Goal: Task Accomplishment & Management: Use online tool/utility

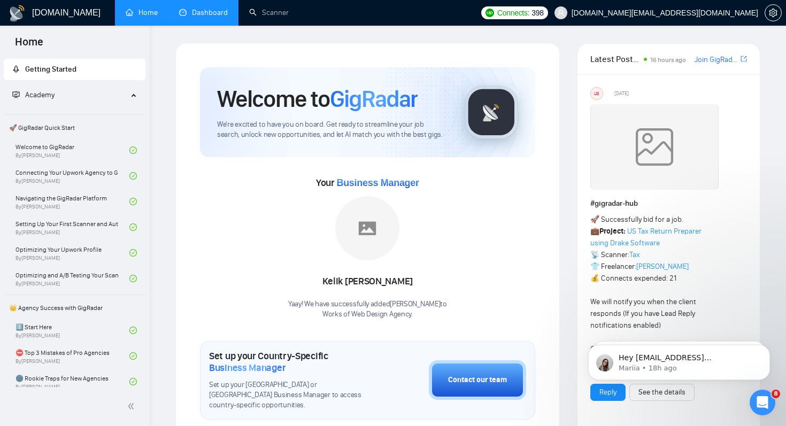
click at [188, 12] on link "Dashboard" at bounding box center [203, 12] width 49 height 9
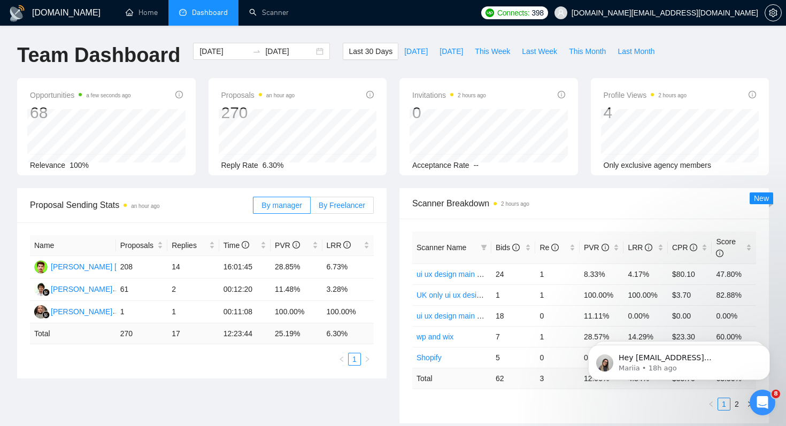
click at [346, 209] on span "By Freelancer" at bounding box center [342, 205] width 47 height 9
click at [311, 208] on input "By Freelancer" at bounding box center [311, 208] width 0 height 0
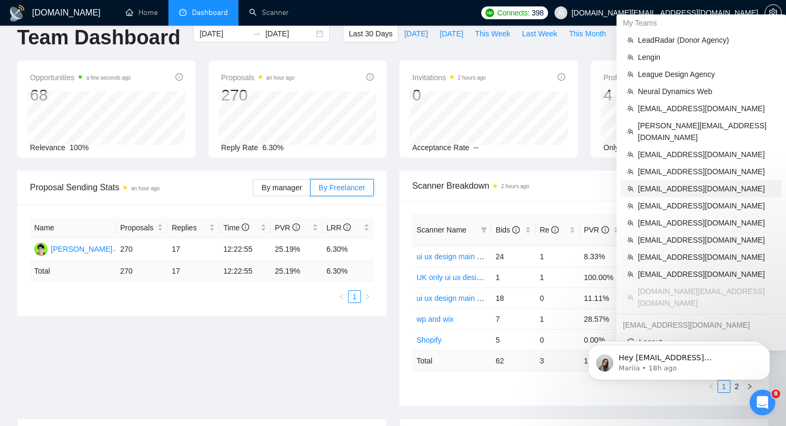
scroll to position [19, 0]
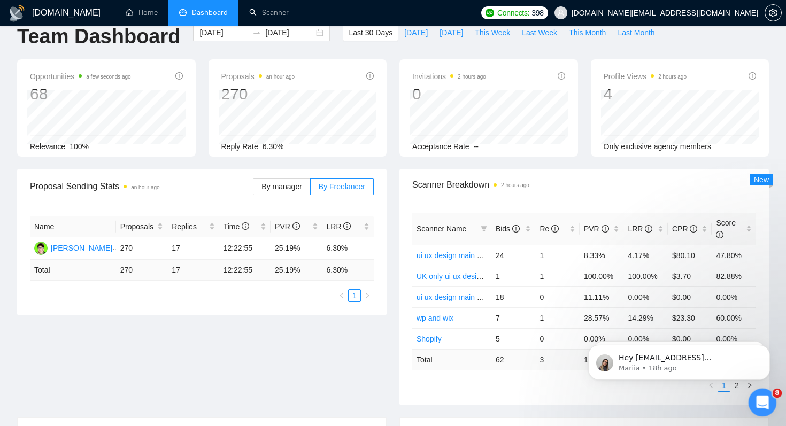
click at [757, 400] on icon "Open Intercom Messenger" at bounding box center [762, 402] width 18 height 18
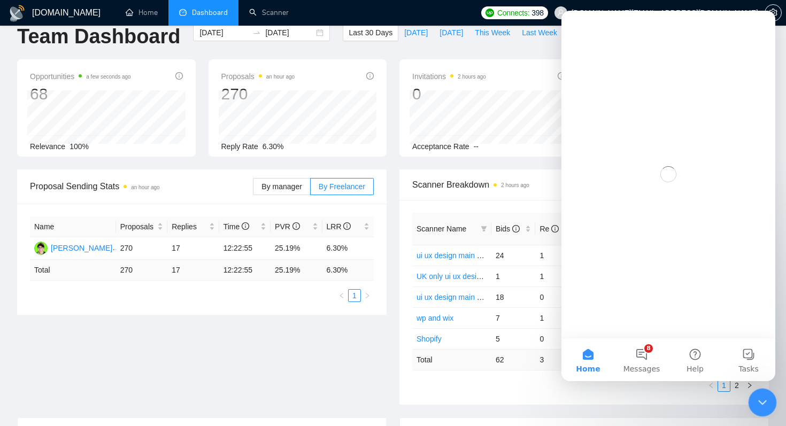
scroll to position [0, 0]
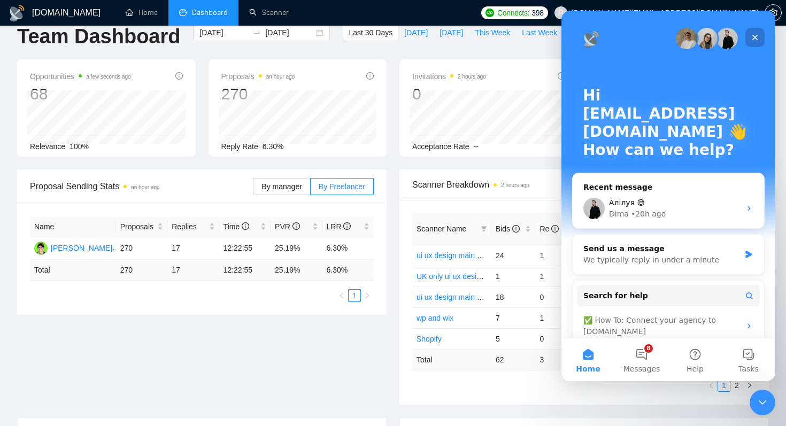
click at [754, 36] on icon "Close" at bounding box center [756, 38] width 6 height 6
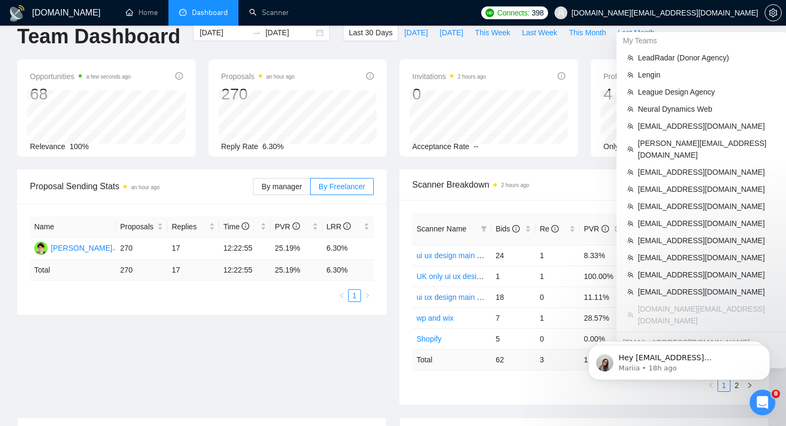
click at [737, 13] on span "[DOMAIN_NAME][EMAIL_ADDRESS][DOMAIN_NAME]" at bounding box center [665, 13] width 187 height 0
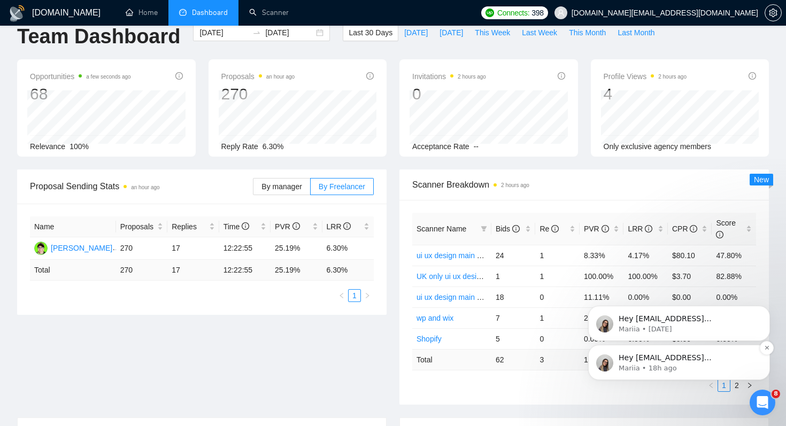
click at [723, 369] on p "Mariia • 18h ago" at bounding box center [688, 369] width 138 height 10
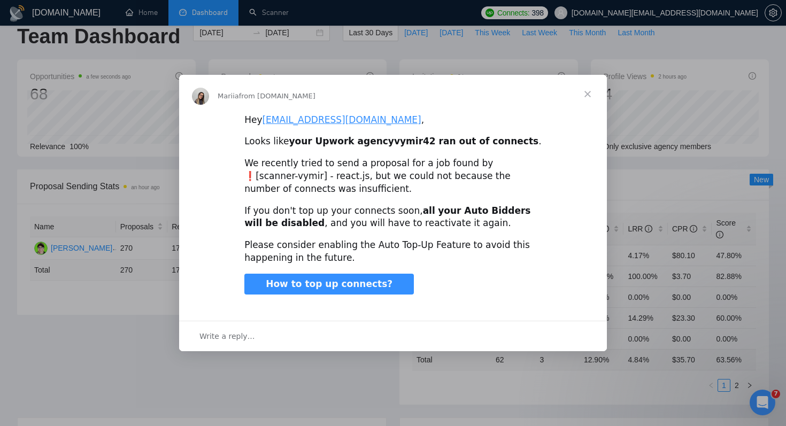
click at [583, 90] on span "Close" at bounding box center [588, 94] width 39 height 39
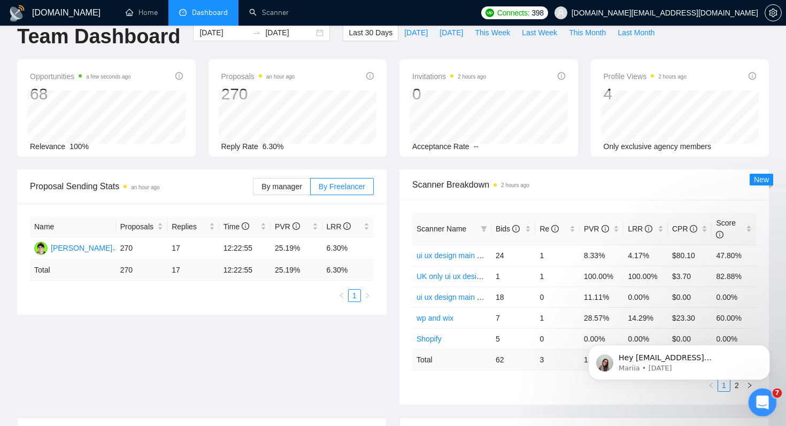
click at [757, 400] on icon "Open Intercom Messenger" at bounding box center [762, 402] width 18 height 18
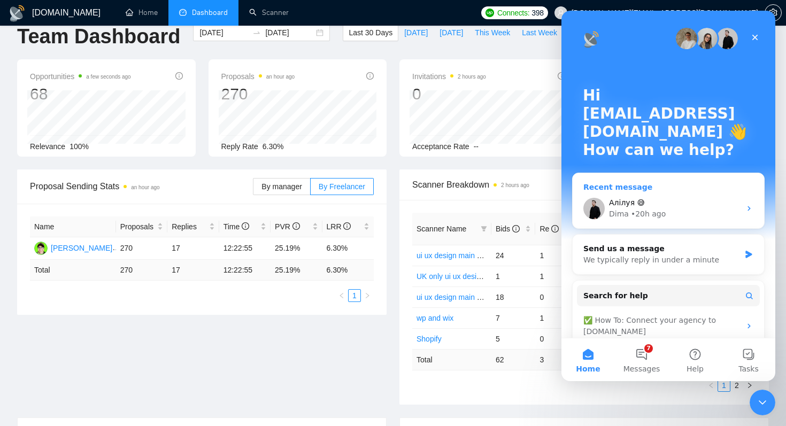
click at [682, 219] on div "Dima • 20h ago" at bounding box center [675, 214] width 132 height 11
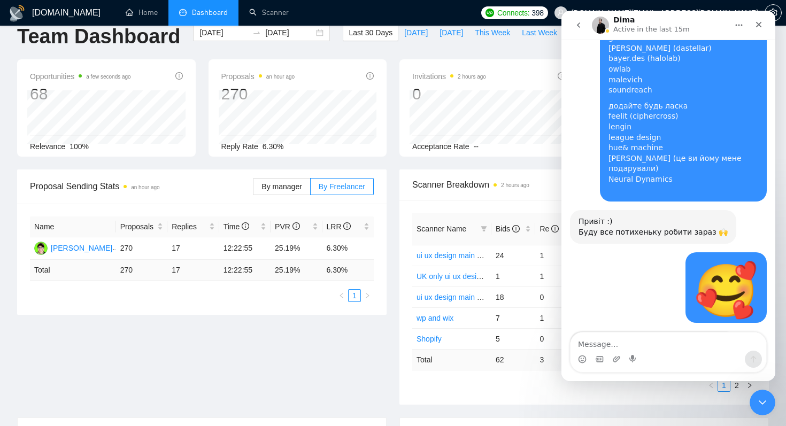
scroll to position [10987, 0]
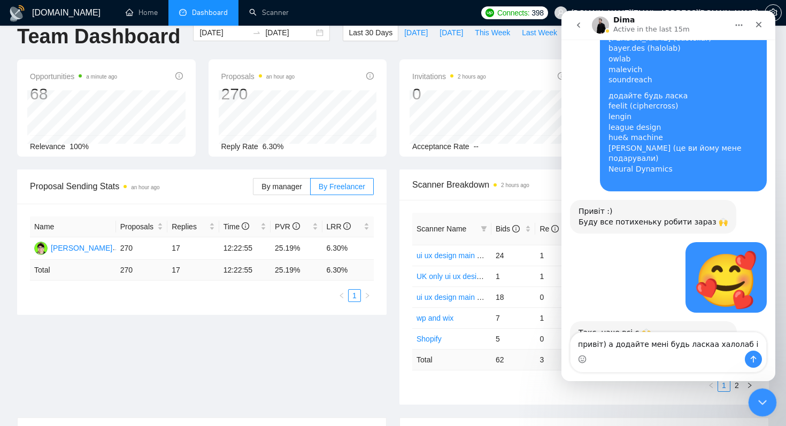
type textarea "привіт) а додайте мені будь ласкаа халолаб і"
click at [760, 396] on icon "Close Intercom Messenger" at bounding box center [761, 401] width 13 height 13
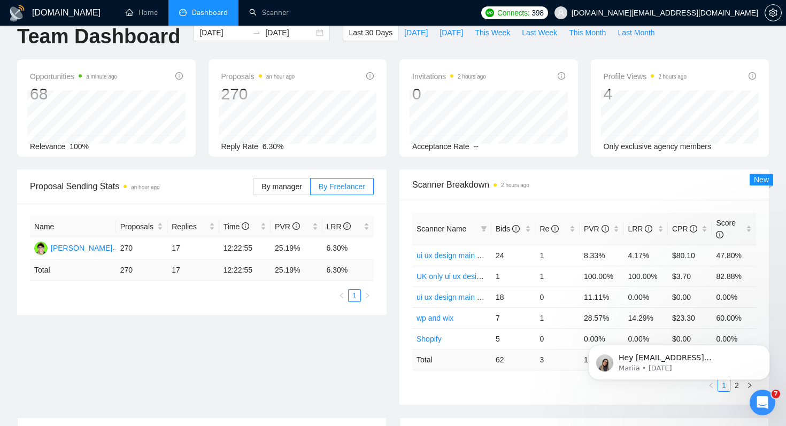
scroll to position [0, 0]
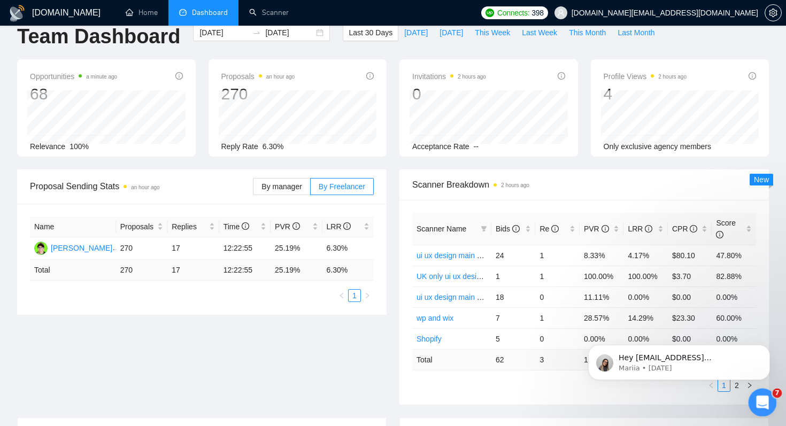
click at [758, 392] on div "Open Intercom Messenger" at bounding box center [761, 401] width 35 height 35
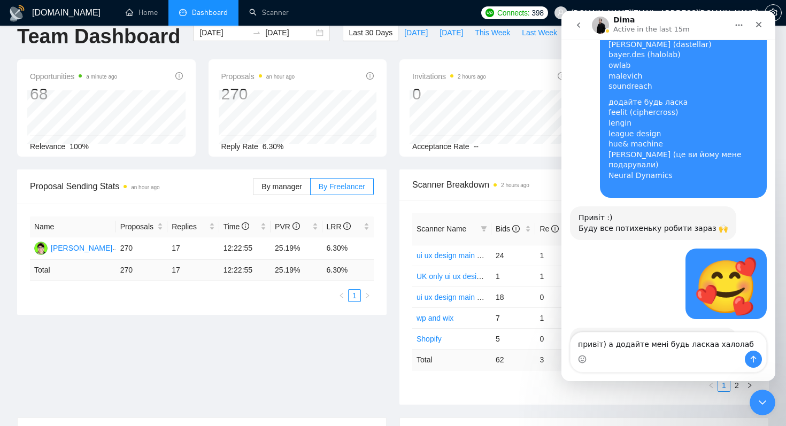
scroll to position [10987, 0]
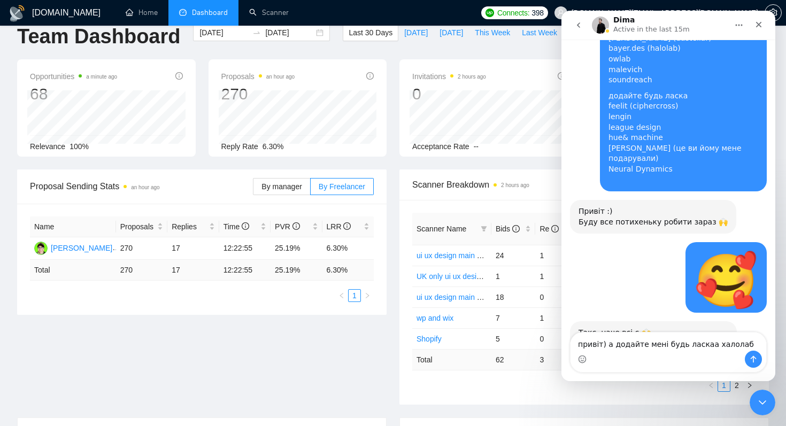
type textarea "привіт) а додайте мені будь ласкаа халолаб"
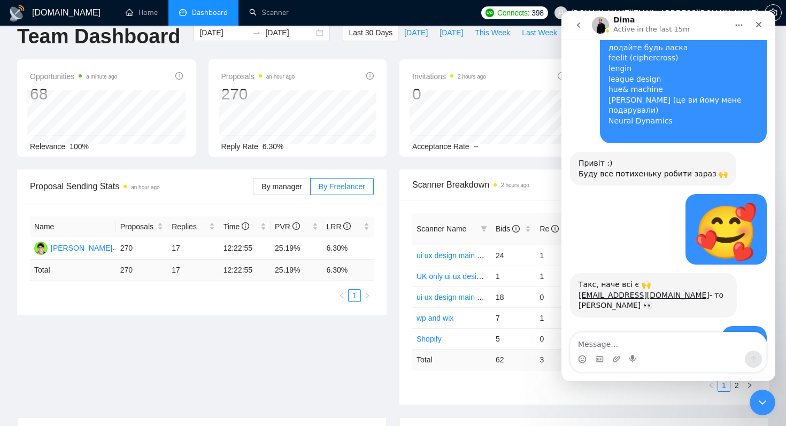
scroll to position [11045, 0]
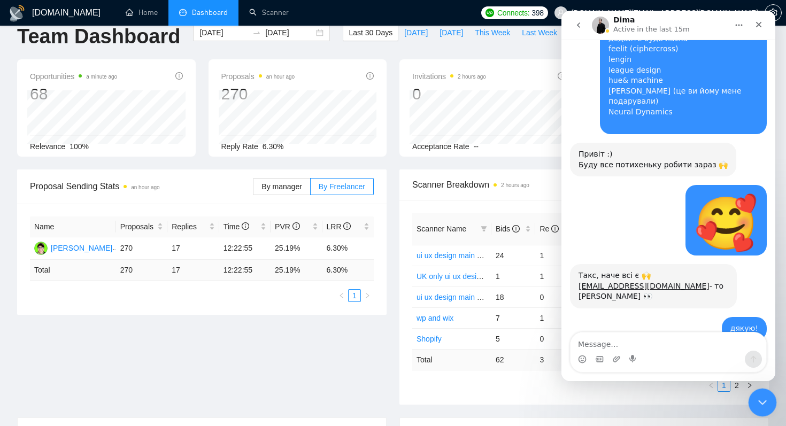
click at [755, 401] on icon "Close Intercom Messenger" at bounding box center [761, 401] width 13 height 13
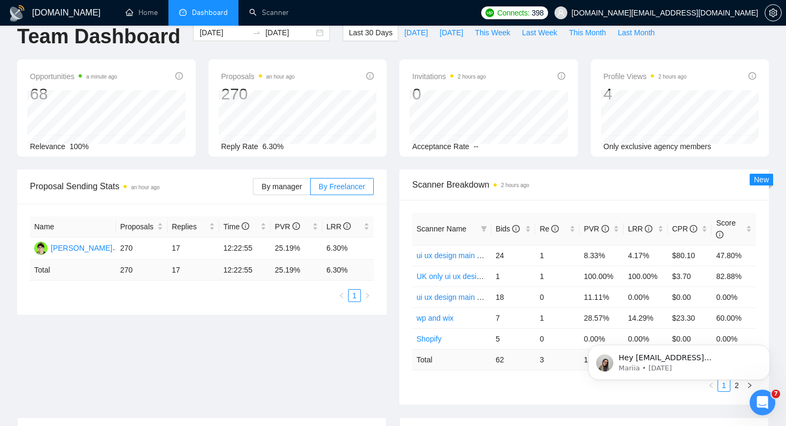
scroll to position [0, 0]
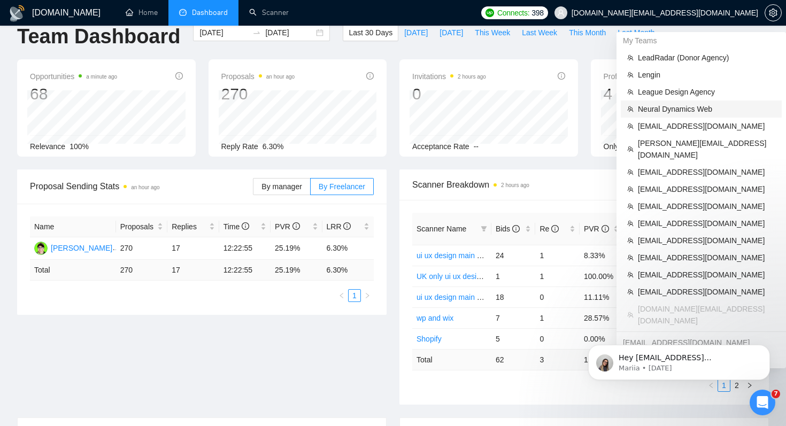
click at [656, 105] on span "Neural Dynamics Web" at bounding box center [706, 109] width 137 height 12
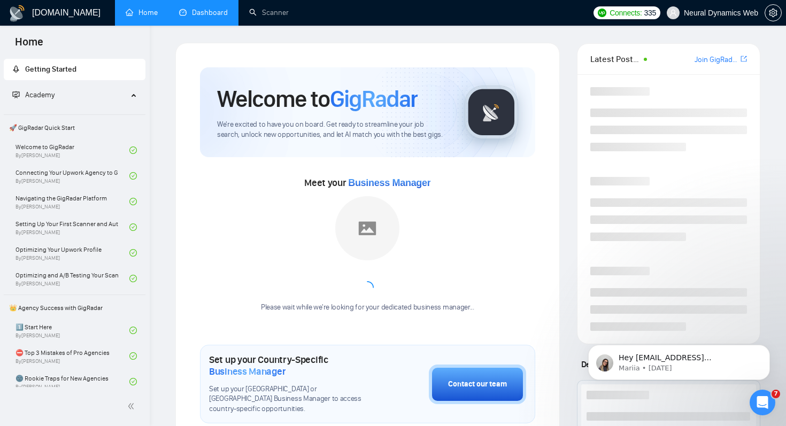
click at [205, 8] on link "Dashboard" at bounding box center [203, 12] width 49 height 9
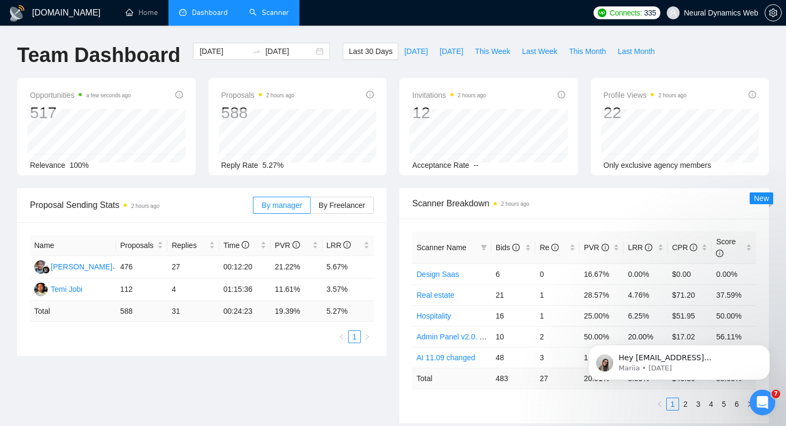
scroll to position [11077, 0]
click at [277, 16] on link "Scanner" at bounding box center [269, 12] width 40 height 9
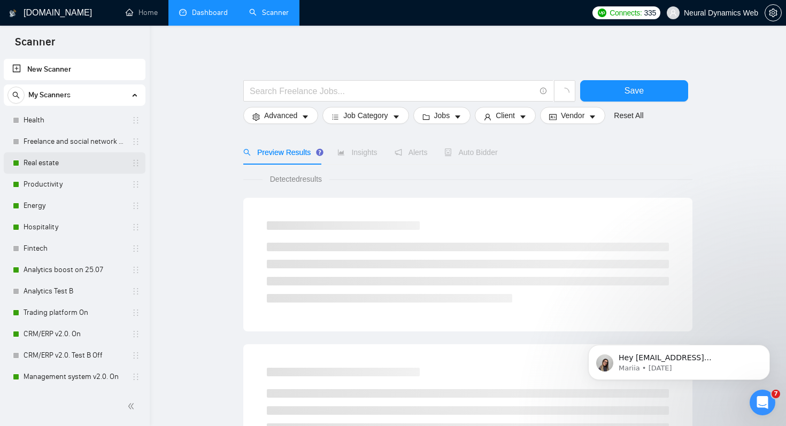
click at [72, 159] on link "Real estate" at bounding box center [75, 162] width 102 height 21
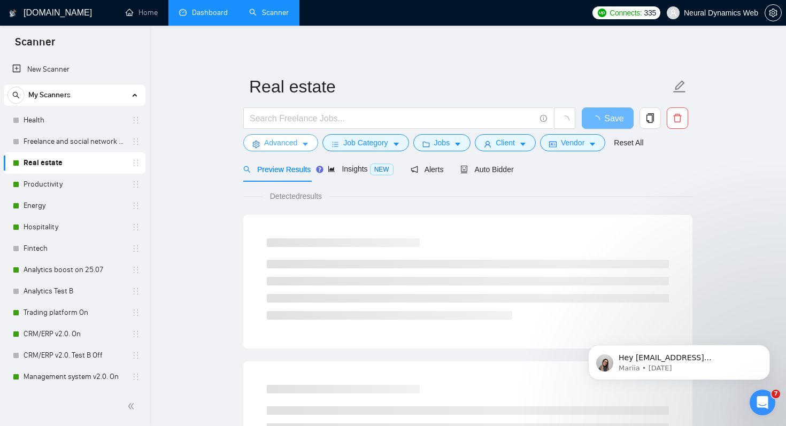
click at [285, 143] on span "Advanced" at bounding box center [280, 143] width 33 height 12
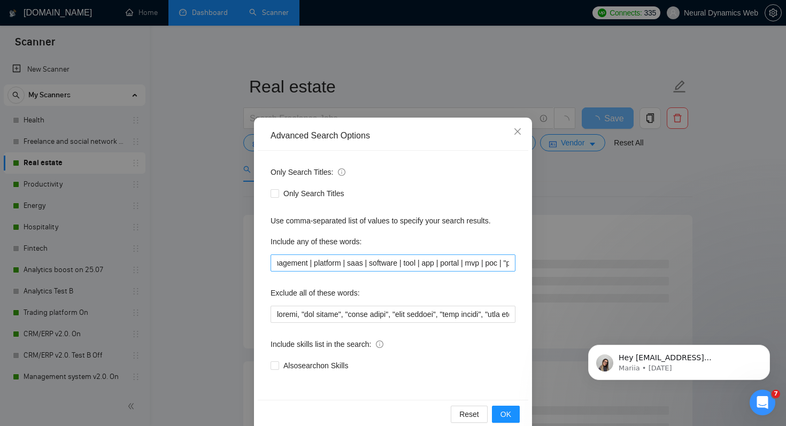
scroll to position [0, 657]
click at [214, 288] on div "Advanced Search Options Only Search Titles: Only Search Titles Use comma-separa…" at bounding box center [393, 213] width 786 height 426
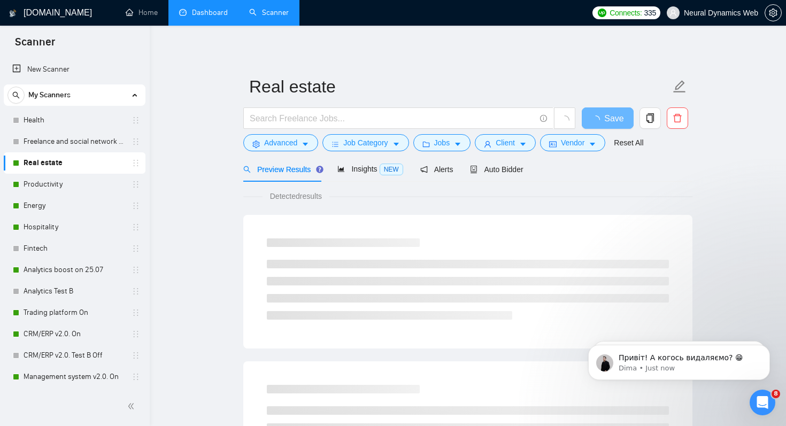
scroll to position [11144, 0]
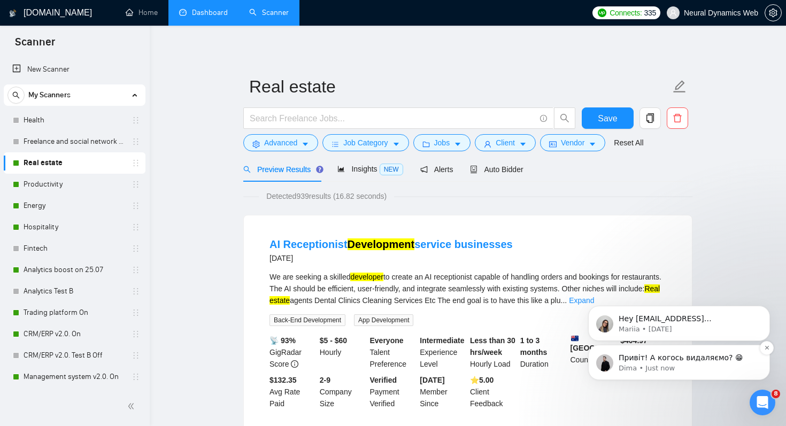
click at [699, 361] on p "Привіт! А когось видаляємо? 😁" at bounding box center [688, 358] width 138 height 11
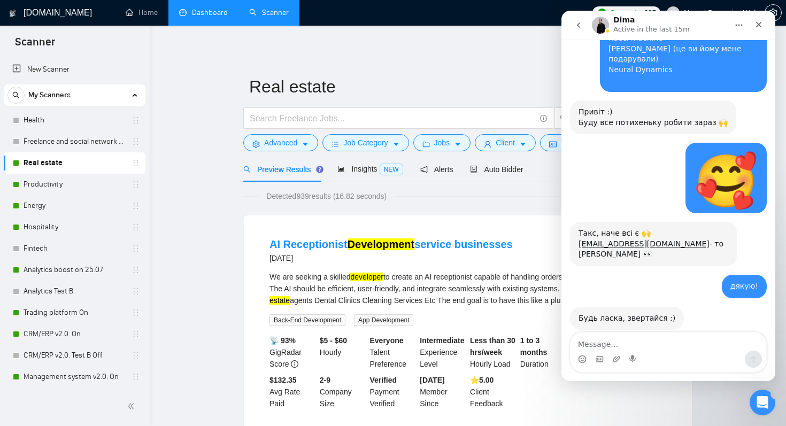
scroll to position [0, 0]
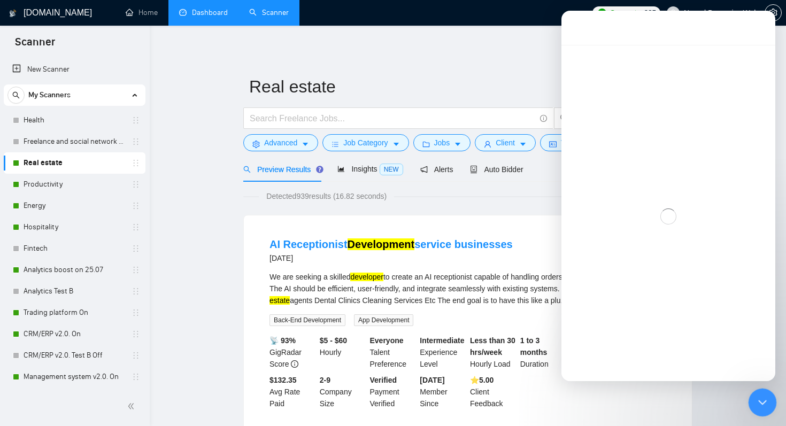
click at [762, 405] on icon "Close Intercom Messenger" at bounding box center [761, 401] width 13 height 13
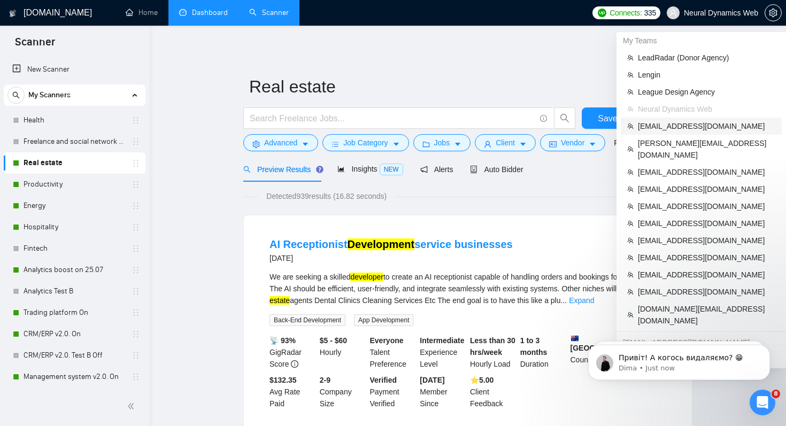
scroll to position [11161, 0]
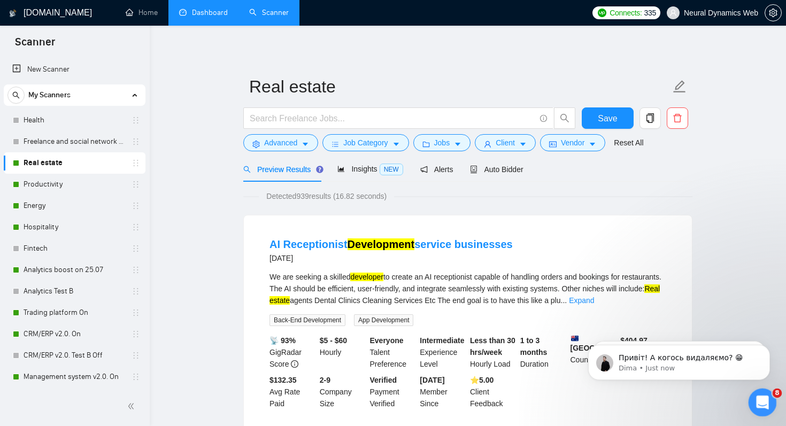
click at [764, 399] on icon "Open Intercom Messenger" at bounding box center [762, 402] width 18 height 18
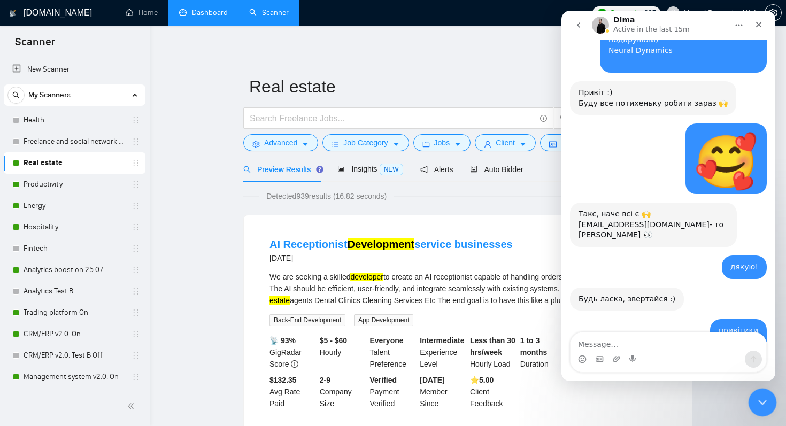
click at [764, 395] on icon "Close Intercom Messenger" at bounding box center [761, 401] width 13 height 13
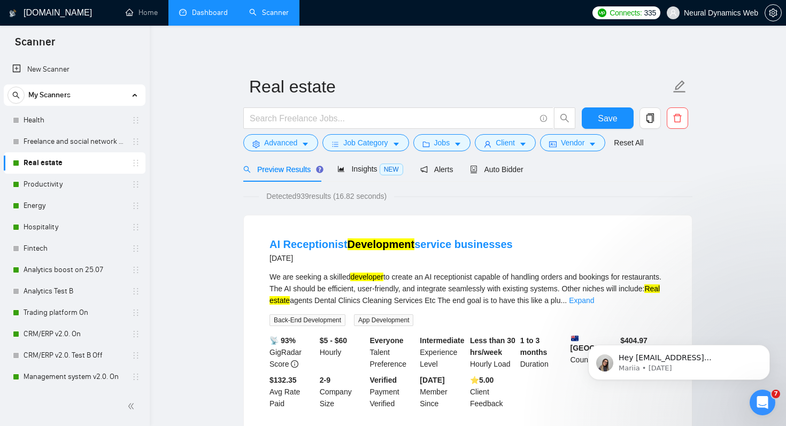
scroll to position [0, 0]
click at [726, 373] on p "Mariia • 1d ago" at bounding box center [688, 369] width 138 height 10
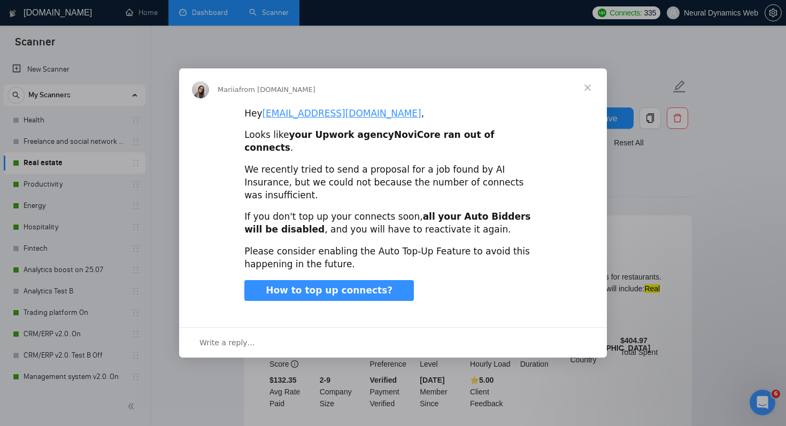
click at [588, 104] on span "Close" at bounding box center [588, 87] width 39 height 39
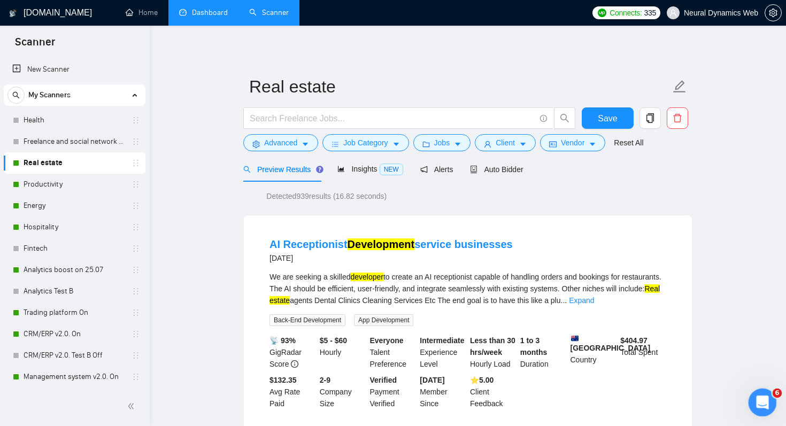
click at [766, 394] on div "Open Intercom Messenger" at bounding box center [761, 401] width 35 height 35
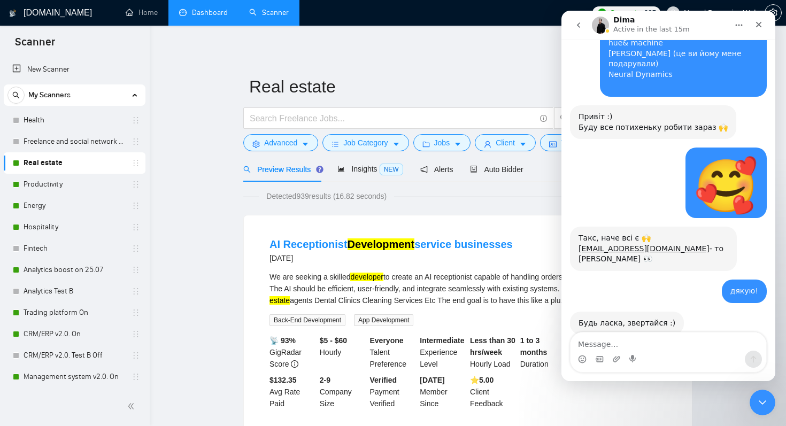
scroll to position [11144, 0]
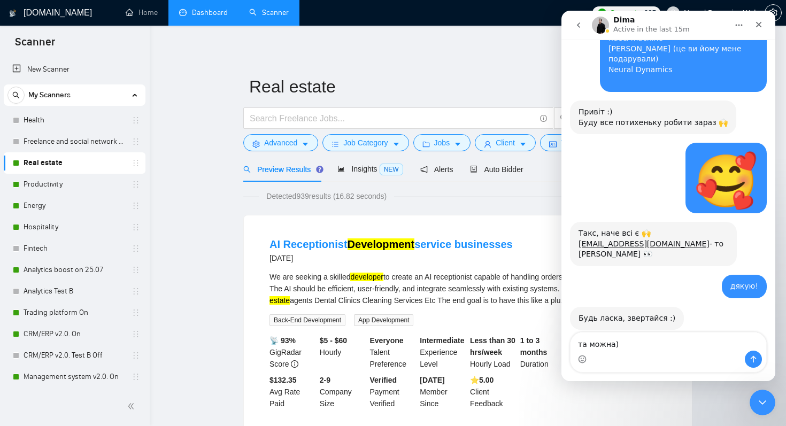
type textarea "та можна)"
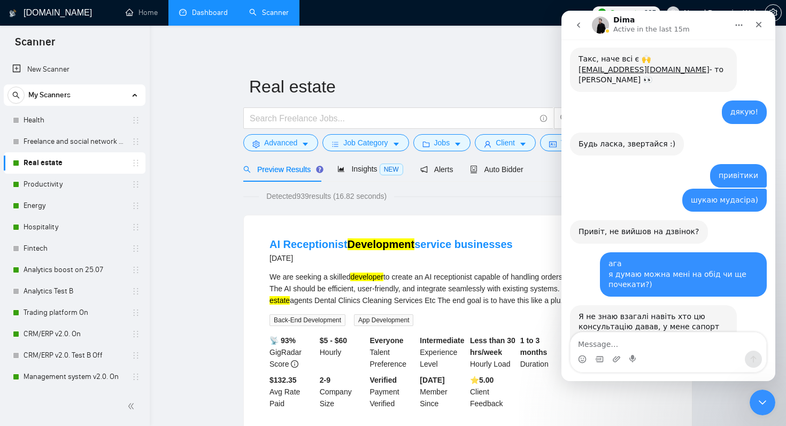
scroll to position [11324, 0]
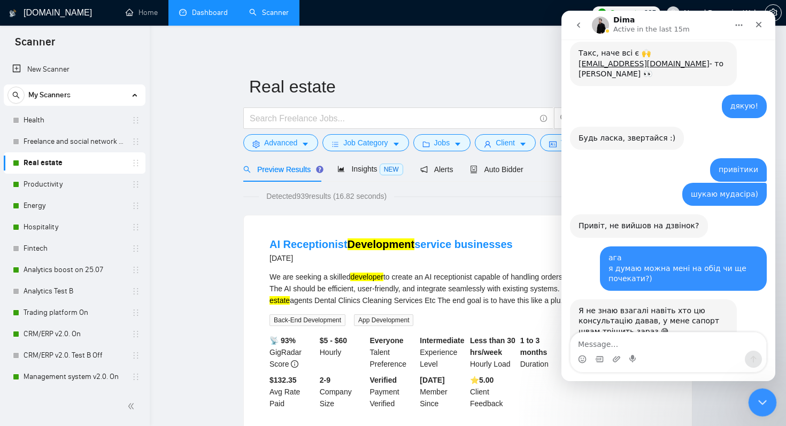
click at [754, 407] on div "Close Intercom Messenger" at bounding box center [761, 401] width 26 height 26
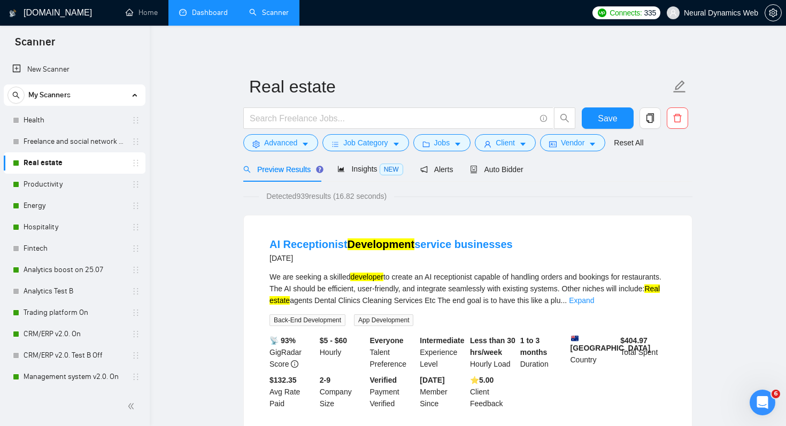
click at [355, 174] on div "Insights NEW" at bounding box center [370, 169] width 65 height 12
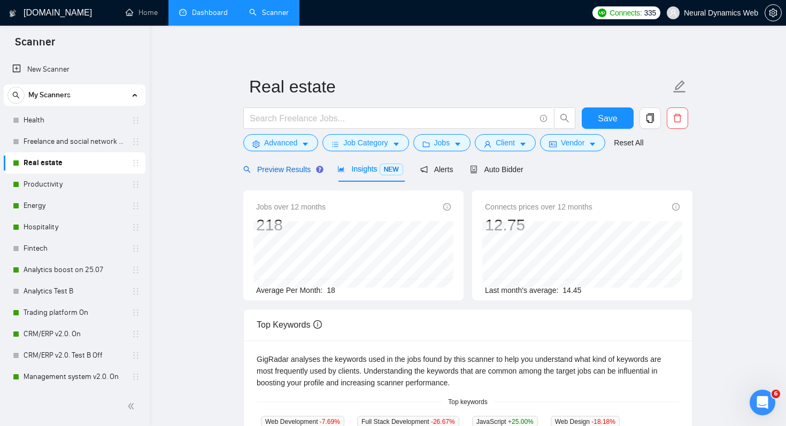
click at [281, 173] on span "Preview Results" at bounding box center [281, 169] width 77 height 9
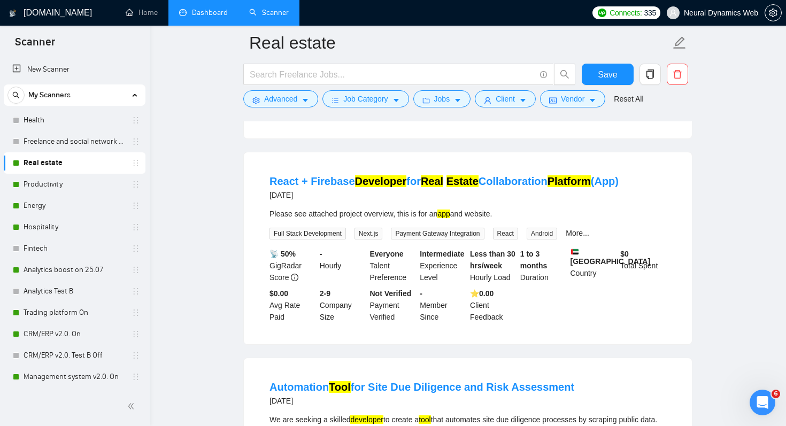
scroll to position [303, 0]
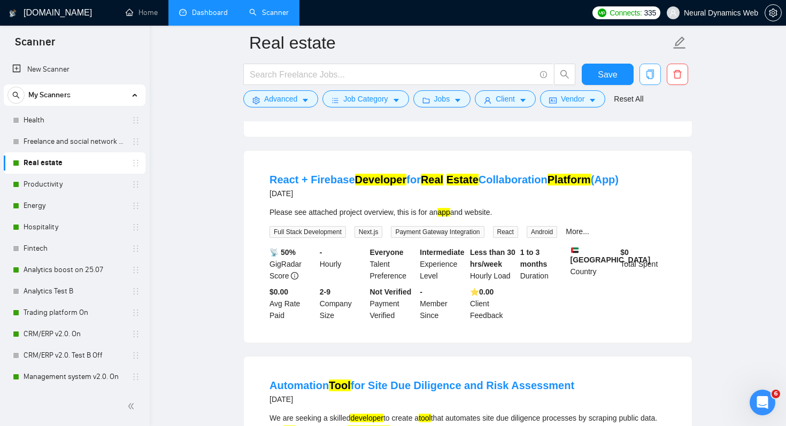
click at [647, 76] on icon "copy" at bounding box center [651, 75] width 10 height 10
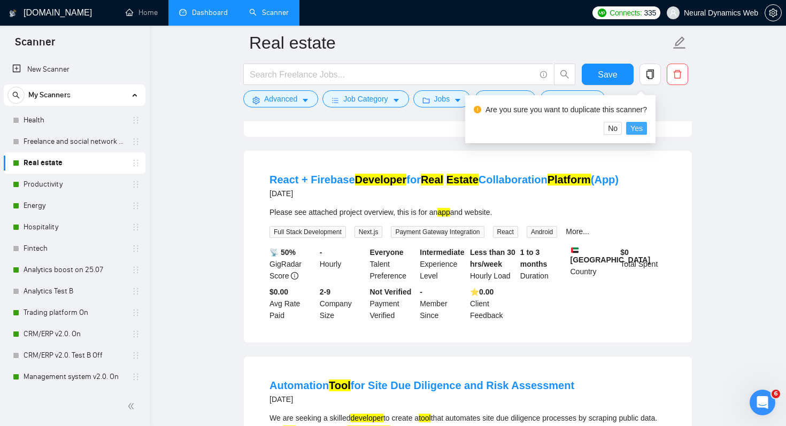
click at [643, 125] on span "Yes" at bounding box center [637, 129] width 12 height 12
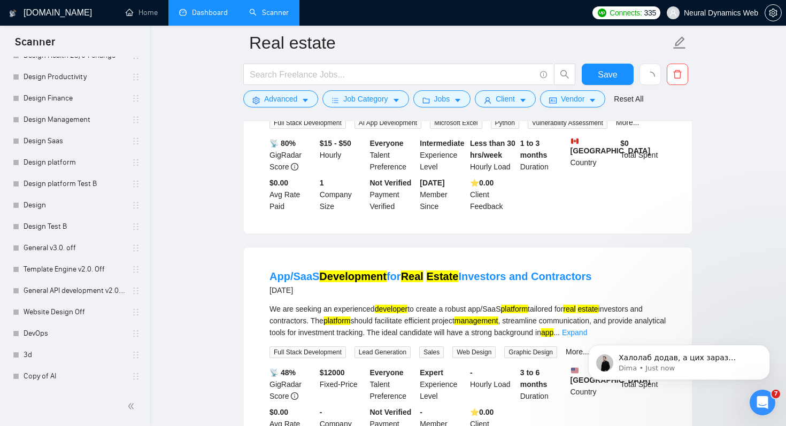
scroll to position [11356, 0]
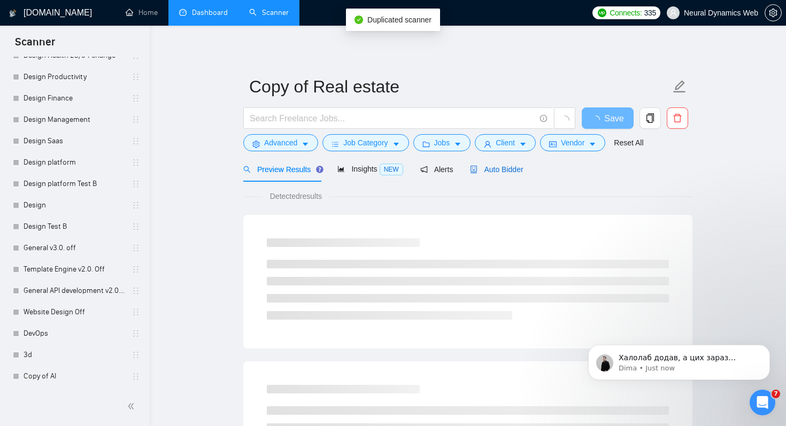
click at [508, 170] on span "Auto Bidder" at bounding box center [496, 169] width 53 height 9
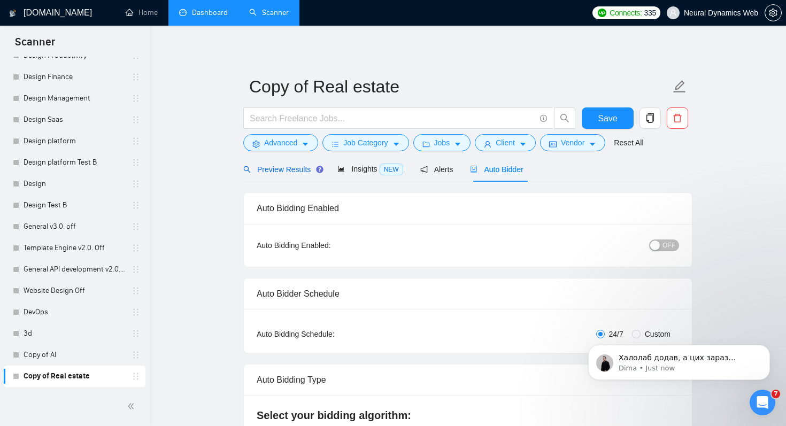
click at [293, 172] on span "Preview Results" at bounding box center [281, 169] width 77 height 9
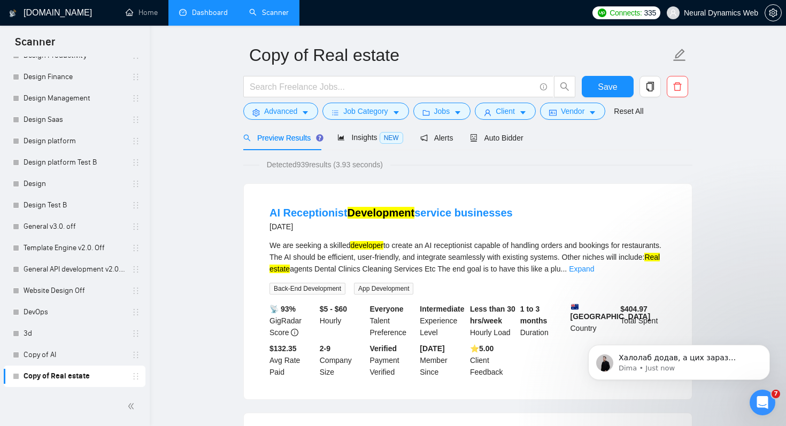
scroll to position [34, 0]
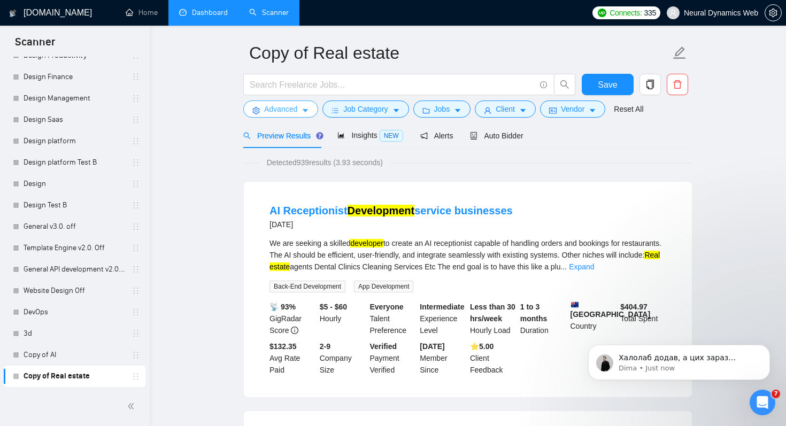
click at [297, 110] on span "Advanced" at bounding box center [280, 109] width 33 height 12
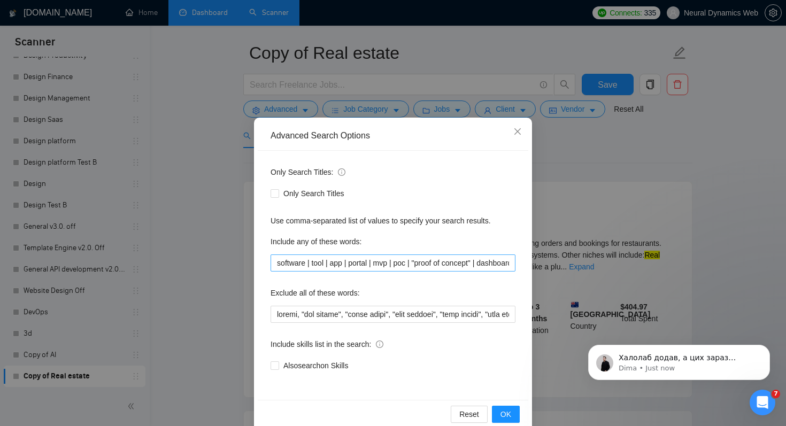
scroll to position [0, 657]
click at [595, 159] on div "Advanced Search Options Only Search Titles: Only Search Titles Use comma-separa…" at bounding box center [393, 213] width 786 height 426
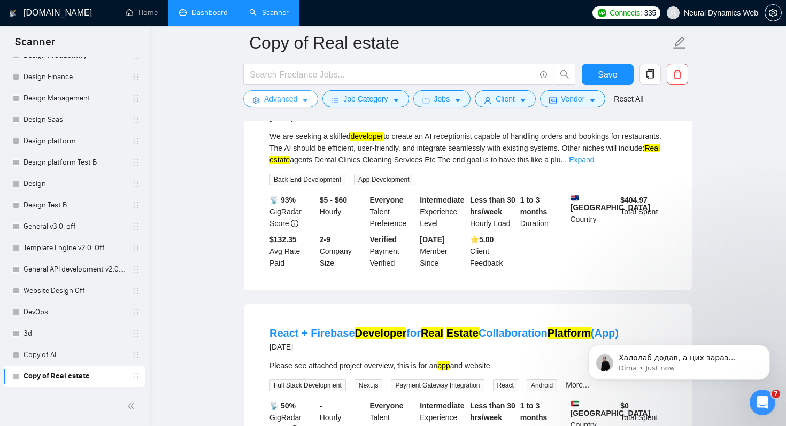
scroll to position [0, 0]
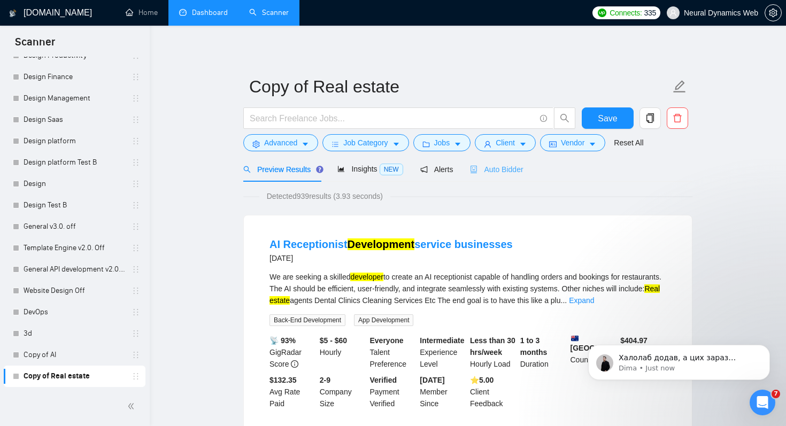
click at [497, 160] on div "Auto Bidder" at bounding box center [496, 169] width 53 height 25
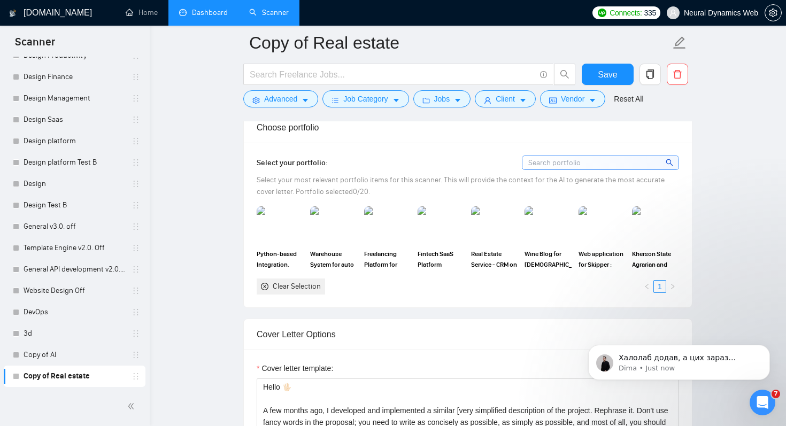
scroll to position [970, 0]
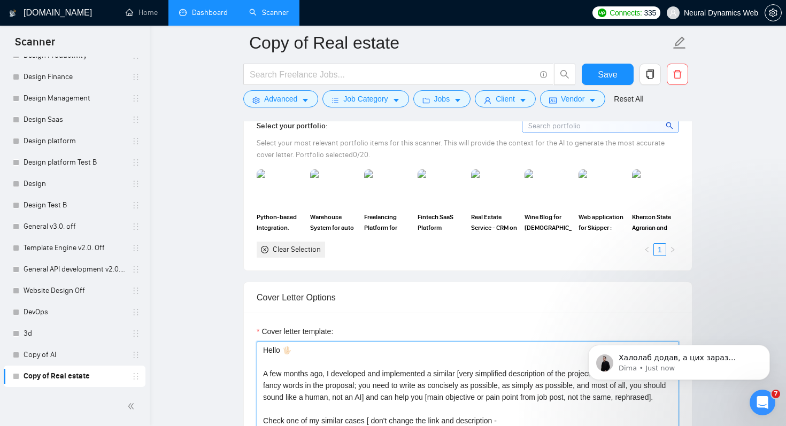
drag, startPoint x: 284, startPoint y: 347, endPoint x: 292, endPoint y: 348, distance: 8.0
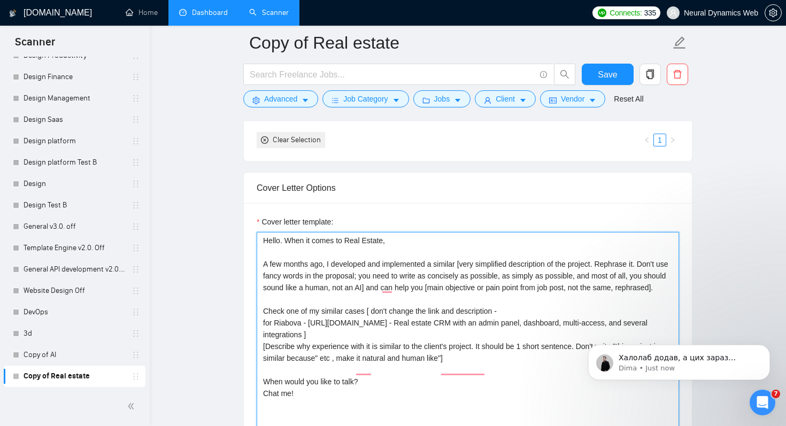
scroll to position [1082, 0]
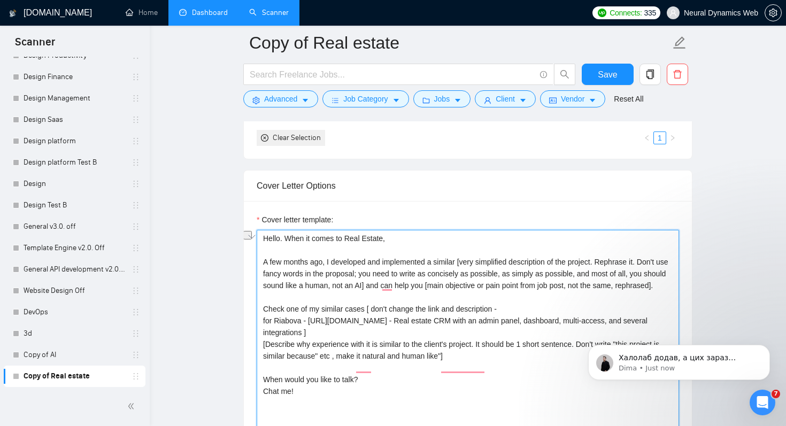
drag, startPoint x: 285, startPoint y: 236, endPoint x: 345, endPoint y: 237, distance: 59.9
click at [345, 237] on textarea "Hello. When it comes to Real Estate, A few months ago, I developed and implemen…" at bounding box center [468, 350] width 423 height 241
click at [403, 236] on textarea "Hello. When it comes to Real Estate, A few months ago, I developed and implemen…" at bounding box center [468, 350] width 423 height 241
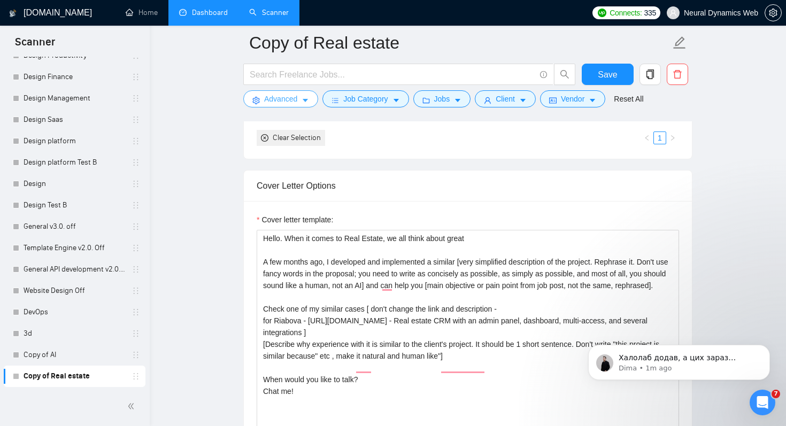
click at [276, 103] on span "Advanced" at bounding box center [280, 99] width 33 height 12
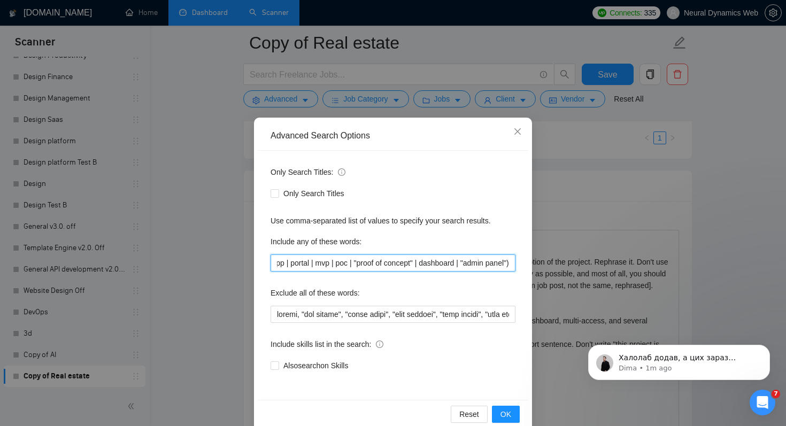
click at [387, 264] on input "("real estate" | rental | housing) (crm | erp | backend | frontend | fullstack …" at bounding box center [393, 263] width 245 height 17
click at [575, 271] on div "Advanced Search Options Only Search Titles: Only Search Titles Use comma-separa…" at bounding box center [393, 213] width 786 height 426
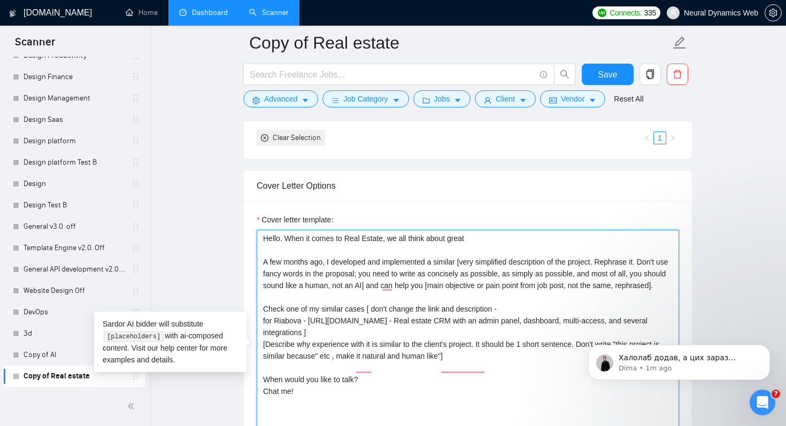
click at [492, 238] on textarea "Hello. When it comes to Real Estate, we all think about great A few months ago,…" at bounding box center [468, 350] width 423 height 241
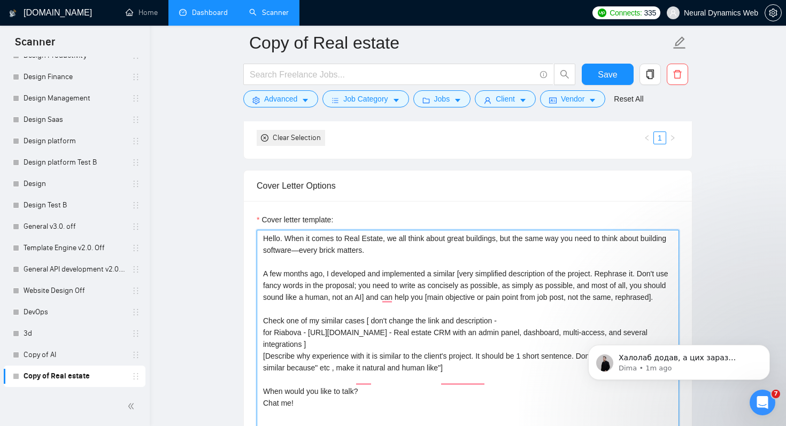
click at [449, 255] on textarea "Hello. When it comes to Real Estate, we all think about great buildings, but th…" at bounding box center [468, 350] width 423 height 241
drag, startPoint x: 330, startPoint y: 250, endPoint x: 322, endPoint y: 250, distance: 8.0
click at [322, 250] on textarea "Hello. When it comes to Real Estate, we all think about great buildings, but th…" at bounding box center [468, 350] width 423 height 241
click at [425, 261] on textarea "Hello. When it comes to Real Estate, we all think about great buildings, but th…" at bounding box center [468, 350] width 423 height 241
click at [351, 252] on textarea "Hello. When it comes to Real Estate, we all think about great buildings, but th…" at bounding box center [468, 350] width 423 height 241
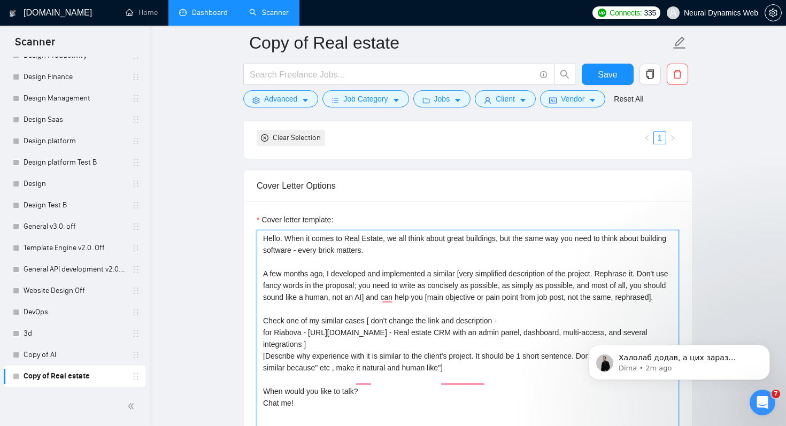
click at [410, 251] on textarea "Hello. When it comes to Real Estate, we all think about great buildings, but th…" at bounding box center [468, 350] width 423 height 241
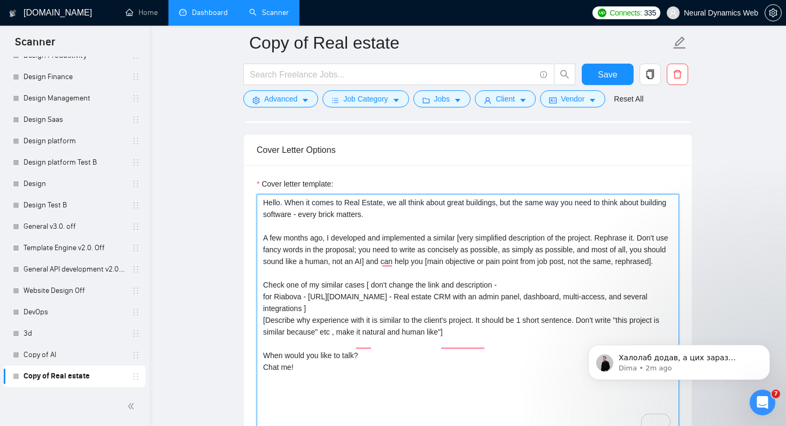
scroll to position [1129, 0]
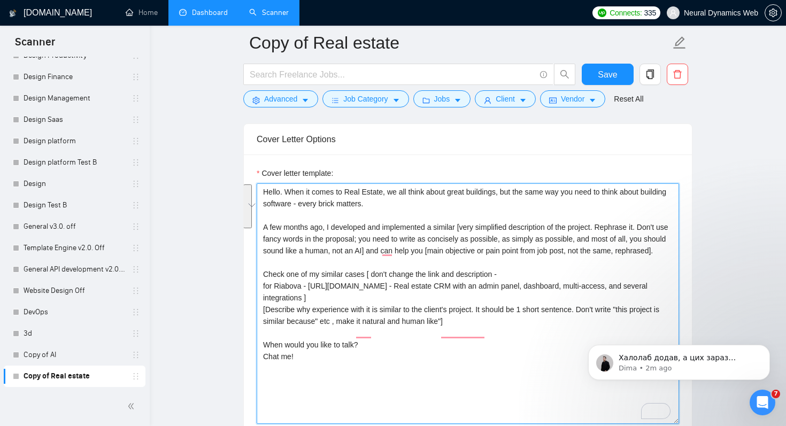
drag, startPoint x: 326, startPoint y: 262, endPoint x: 262, endPoint y: 224, distance: 75.0
click at [262, 224] on textarea "Hello. When it comes to Real Estate, we all think about great buildings, but th…" at bounding box center [468, 303] width 423 height 241
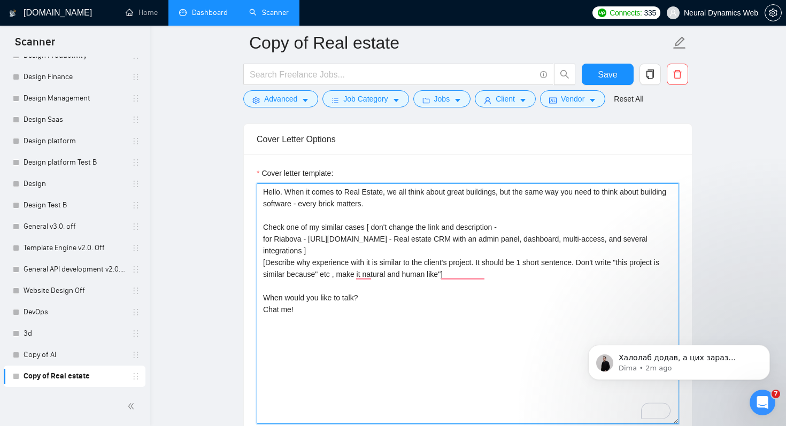
click at [367, 217] on textarea "Hello. When it comes to Real Estate, we all think about great buildings, but th…" at bounding box center [468, 303] width 423 height 241
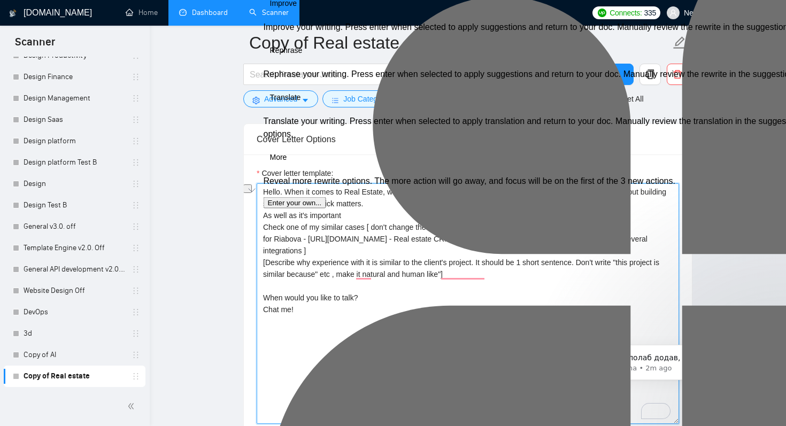
drag, startPoint x: 352, startPoint y: 218, endPoint x: 264, endPoint y: 216, distance: 87.8
click at [264, 216] on textarea "Hello. When it comes to Real Estate, we all think about great buildings, but th…" at bounding box center [468, 303] width 423 height 241
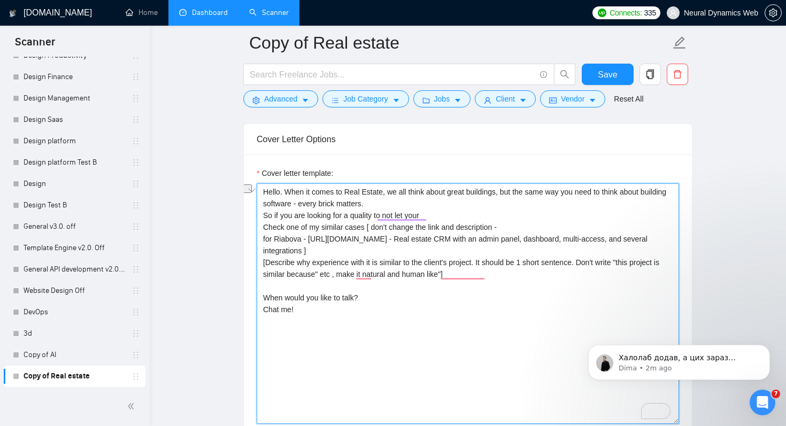
drag, startPoint x: 446, startPoint y: 216, endPoint x: 241, endPoint y: 217, distance: 204.4
click at [241, 217] on main "Copy of Real estate Save Advanced Job Category Jobs Client Vendor Reset All Pre…" at bounding box center [468, 365] width 602 height 2902
click at [524, 225] on textarea "Hello. When it comes to Real Estate, we all think about great buildings, but th…" at bounding box center [468, 303] width 423 height 241
drag, startPoint x: 521, startPoint y: 226, endPoint x: 254, endPoint y: 226, distance: 266.9
click at [254, 226] on div "Cover Letter Options Cover letter template: Hello. When it comes to Real Estate…" at bounding box center [467, 287] width 449 height 327
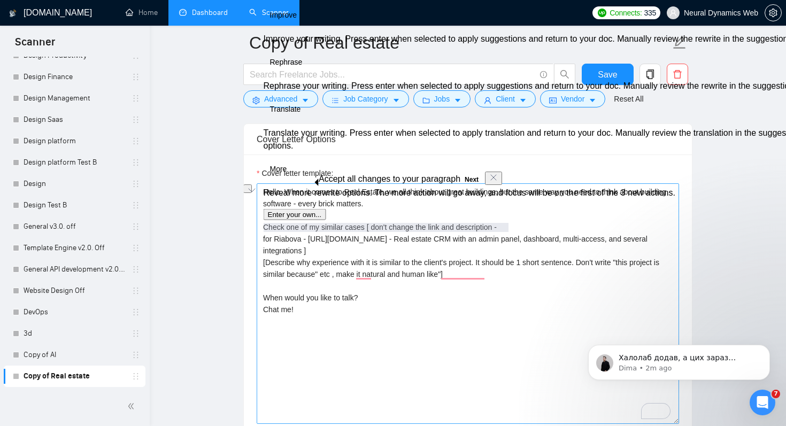
click at [270, 242] on textarea "Hello. When it comes to Real Estate, we all think about great buildings, but th…" at bounding box center [468, 303] width 423 height 241
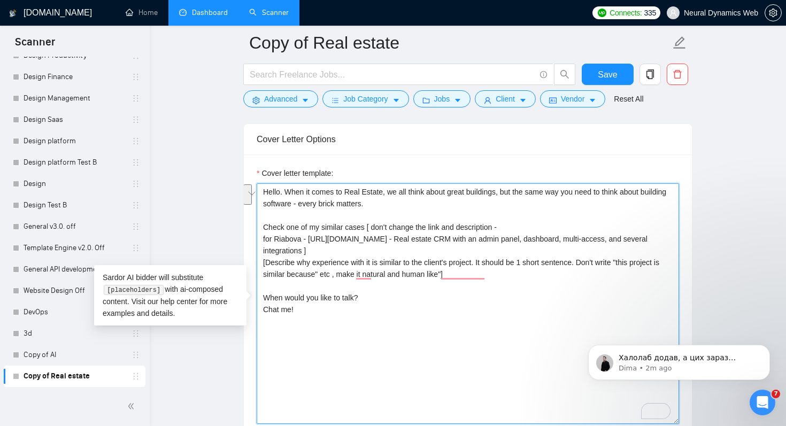
drag, startPoint x: 276, startPoint y: 235, endPoint x: 258, endPoint y: 229, distance: 18.3
click at [258, 228] on div "Cover Letter Options Cover letter template: Hello. When it comes to Real Estate…" at bounding box center [467, 287] width 449 height 327
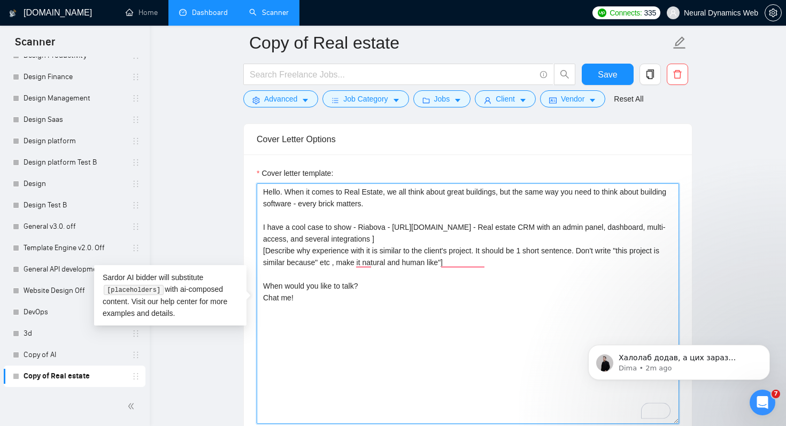
click at [584, 240] on textarea "Hello. When it comes to Real Estate, we all think about great buildings, but th…" at bounding box center [468, 303] width 423 height 241
type textarea "Hello. When it comes to Real Estate, we all think about great buildings, but th…"
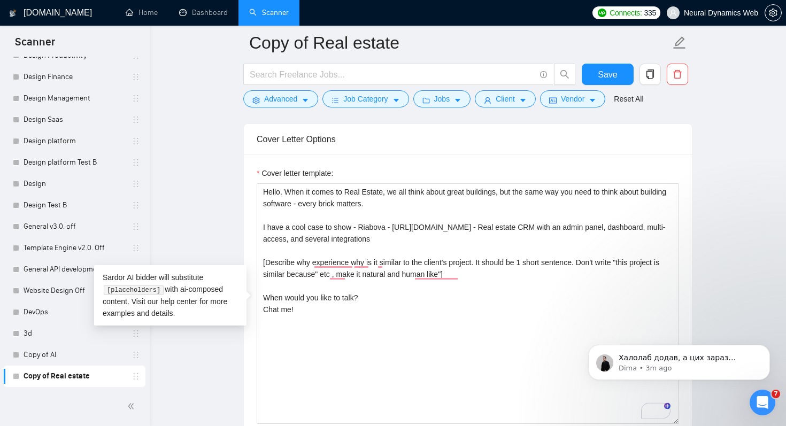
scroll to position [11356, 0]
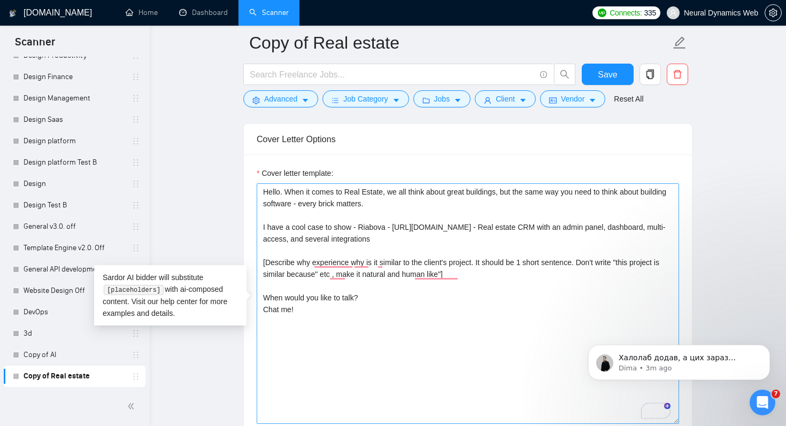
click at [530, 271] on textarea "Hello. When it comes to Real Estate, we all think about great buildings, but th…" at bounding box center [468, 303] width 423 height 241
drag, startPoint x: 375, startPoint y: 295, endPoint x: 292, endPoint y: 297, distance: 82.9
click at [292, 297] on textarea "Hello. When it comes to Real Estate, we all think about great buildings, but th…" at bounding box center [468, 303] width 423 height 241
drag, startPoint x: 302, startPoint y: 316, endPoint x: 264, endPoint y: 298, distance: 41.6
click at [264, 298] on textarea "Hello. When it comes to Real Estate, we all think about great buildings, but th…" at bounding box center [468, 303] width 423 height 241
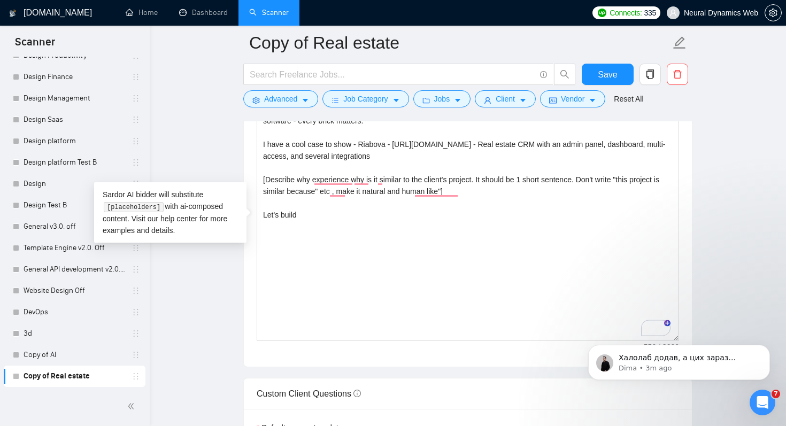
scroll to position [1224, 0]
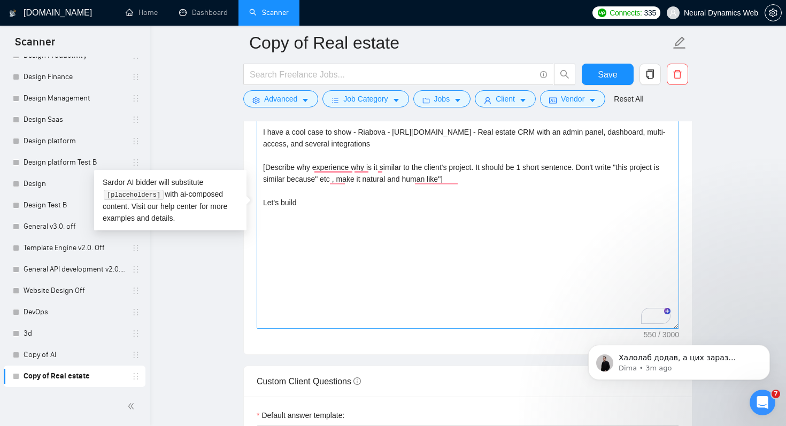
drag, startPoint x: 307, startPoint y: 204, endPoint x: 263, endPoint y: 204, distance: 43.9
click at [263, 204] on textarea "Hello. When it comes to Real Estate, we all think about great buildings, but th…" at bounding box center [468, 208] width 423 height 241
click at [288, 208] on textarea "Hello. When it comes to Real Estate, we all think about great buildings, but th…" at bounding box center [468, 208] width 423 height 241
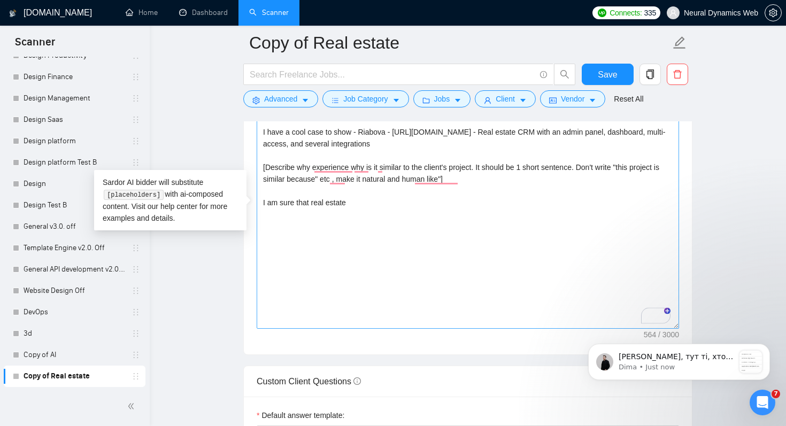
click at [288, 208] on textarea "Hello. When it comes to Real Estate, we all think about great buildings, but th…" at bounding box center [468, 208] width 423 height 241
click at [435, 204] on textarea "Hello. When it comes to Real Estate, we all think about great buildings, but th…" at bounding box center [468, 208] width 423 height 241
drag, startPoint x: 432, startPoint y: 203, endPoint x: 456, endPoint y: 203, distance: 24.1
click at [456, 203] on textarea "Hello. When it comes to Real Estate, we all think about great buildings, but th…" at bounding box center [468, 208] width 423 height 241
click at [364, 202] on textarea "Hello. When it comes to Real Estate, we all think about great buildings, but th…" at bounding box center [468, 208] width 423 height 241
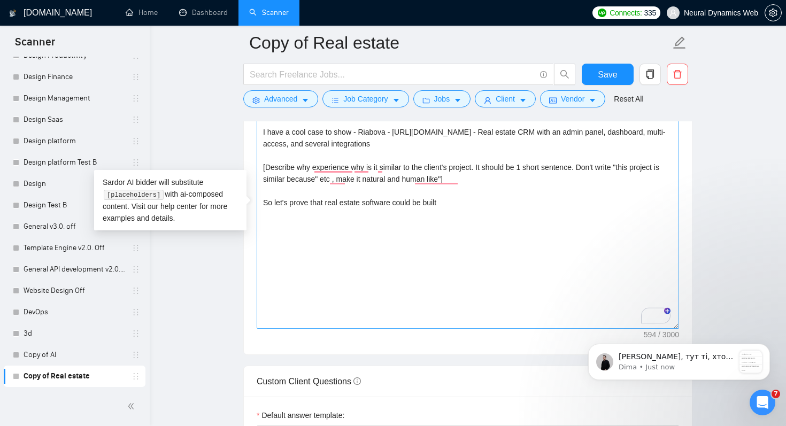
click at [377, 198] on textarea "Hello. When it comes to Real Estate, we all think about great buildings, but th…" at bounding box center [468, 208] width 423 height 241
click at [509, 181] on textarea "Hello. When it comes to Real Estate, we all think about great buildings, but th…" at bounding box center [468, 208] width 423 height 241
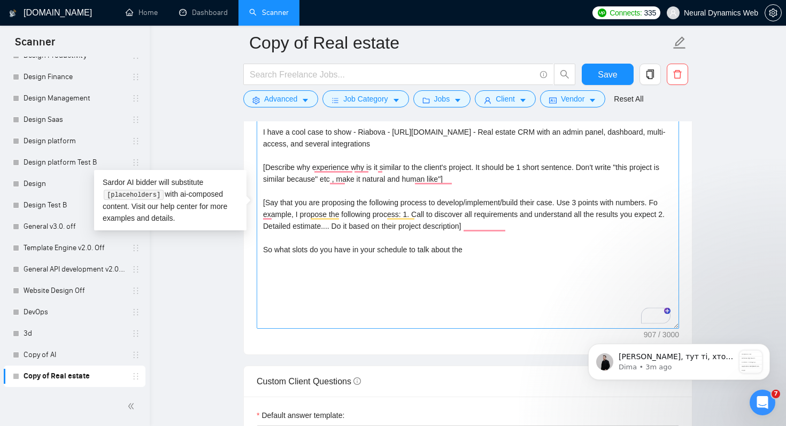
click at [504, 259] on textarea "Hello. When it comes to Real Estate, we all think about great buildings, but th…" at bounding box center [468, 208] width 423 height 241
click at [439, 248] on textarea "Hello. When it comes to Real Estate, we all think about great buildings, but th…" at bounding box center [468, 208] width 423 height 241
click at [487, 248] on textarea "Hello. When it comes to Real Estate, we all think about great buildings, but th…" at bounding box center [468, 208] width 423 height 241
type textarea "Hello. When it comes to Real Estate, we all think about great buildings, but th…"
click at [475, 376] on div "Custom Client Questions" at bounding box center [468, 381] width 423 height 30
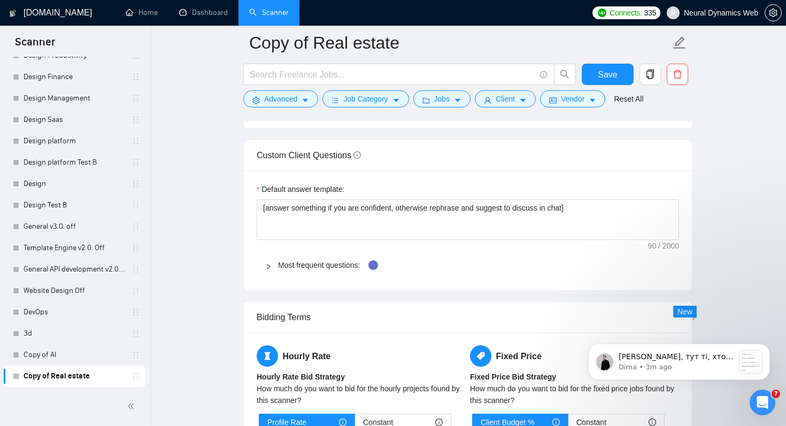
scroll to position [1421, 0]
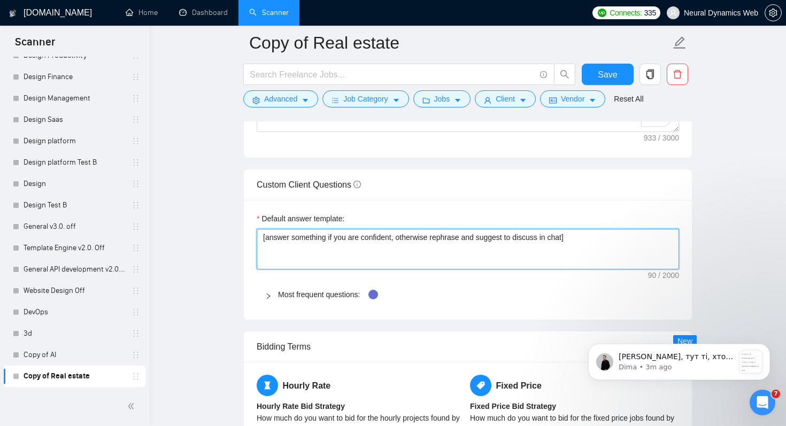
click at [421, 238] on textarea "[answer something if you are confident, otherwise rephrase and suggest to discu…" at bounding box center [468, 249] width 423 height 41
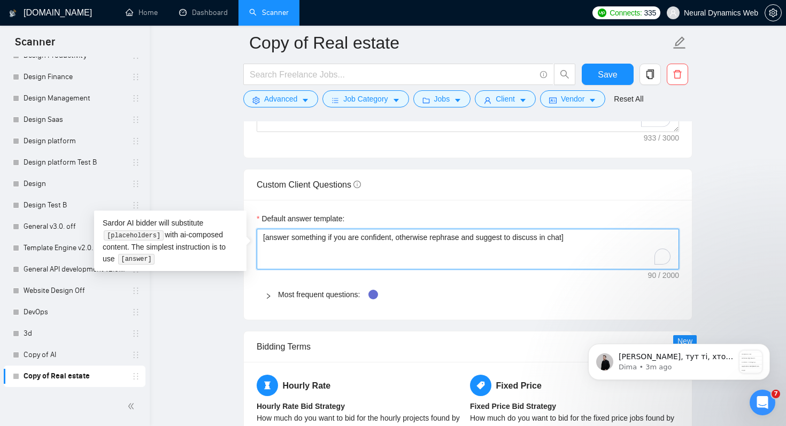
click at [421, 238] on textarea "[answer something if you are confident, otherwise rephrase and suggest to discu…" at bounding box center [468, 249] width 423 height 41
type textarea "["
type textarea "[]"
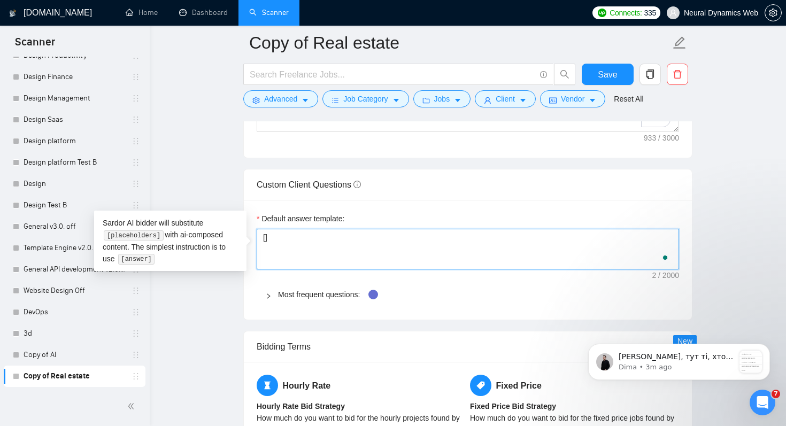
type textarea "[a]"
type textarea "[an]"
type textarea "[ans]"
type textarea "[answ]"
type textarea "[answe]"
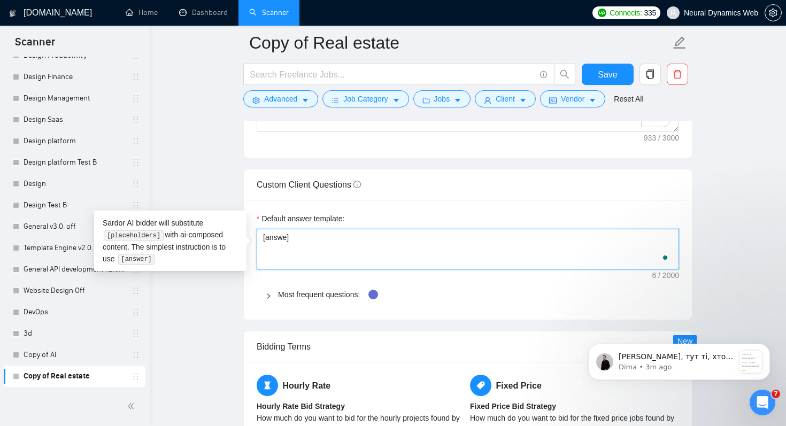
type textarea "[answer]"
click at [453, 298] on span "Most frequent questions:" at bounding box center [474, 295] width 393 height 12
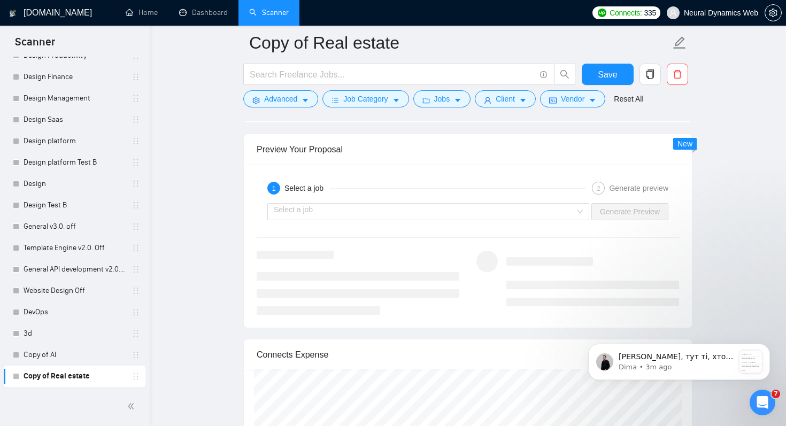
scroll to position [2605, 0]
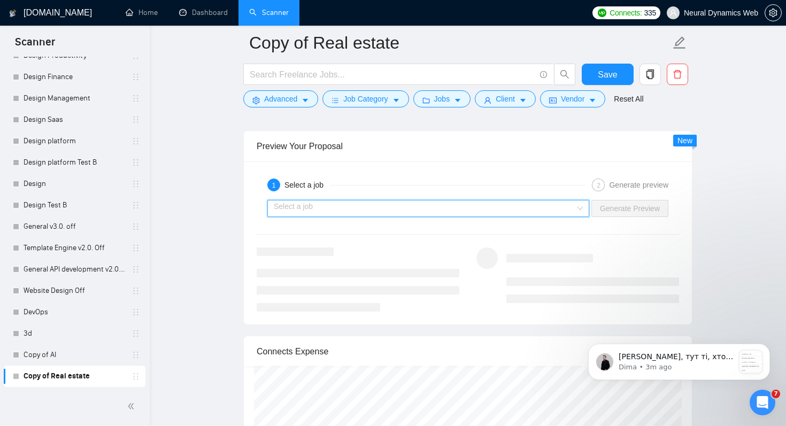
click at [434, 208] on input "search" at bounding box center [425, 209] width 302 height 16
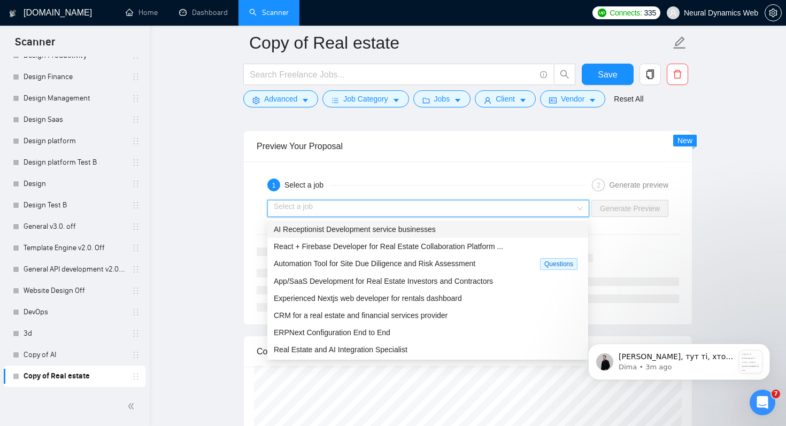
click at [417, 229] on span "AI Receptionist Development service businesses" at bounding box center [355, 229] width 162 height 9
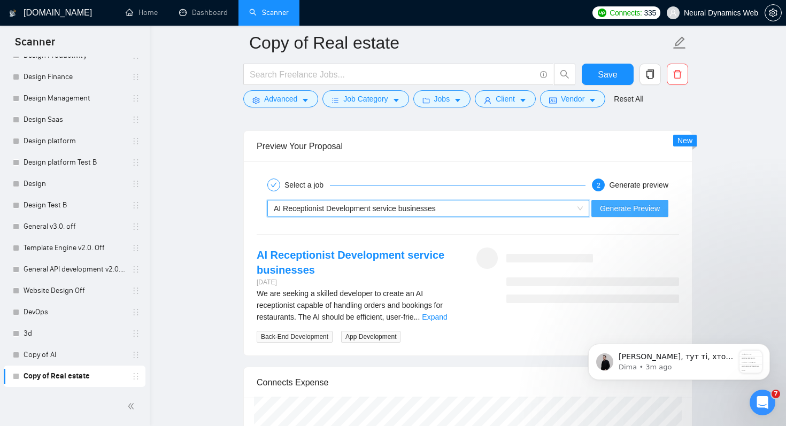
click at [634, 201] on button "Generate Preview" at bounding box center [630, 208] width 77 height 17
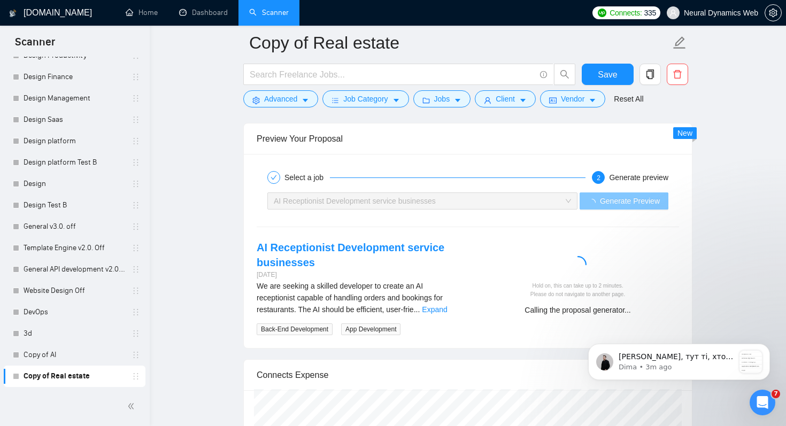
scroll to position [2615, 0]
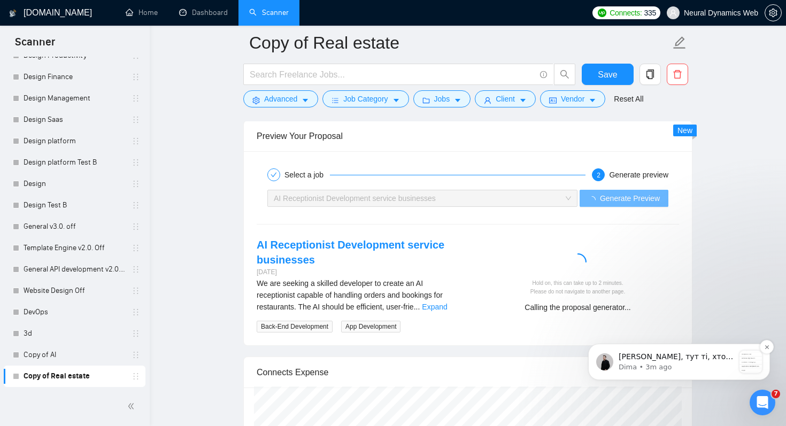
click at [674, 354] on p "[PERSON_NAME], тут ті, хто має бути наразі:" at bounding box center [677, 357] width 116 height 11
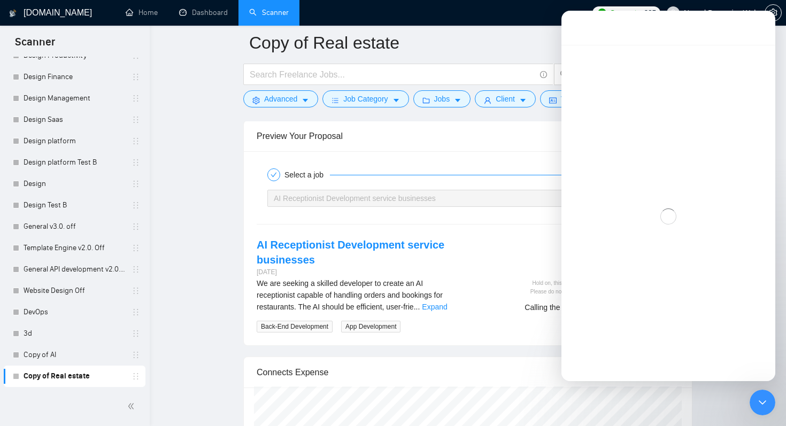
scroll to position [2, 0]
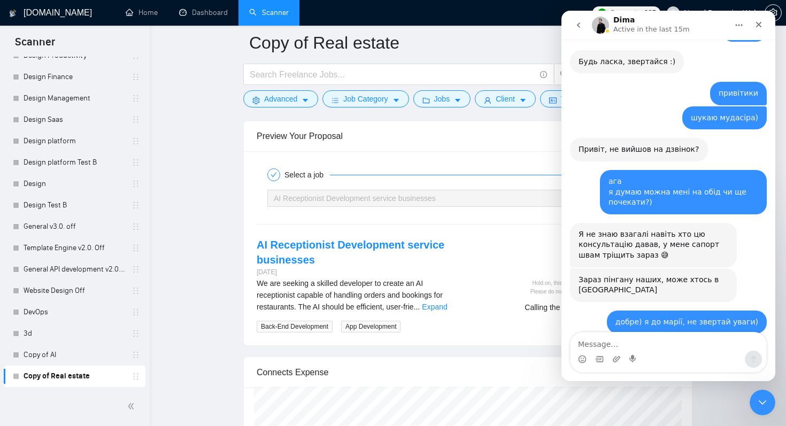
click at [637, 344] on textarea "Message…" at bounding box center [669, 342] width 196 height 18
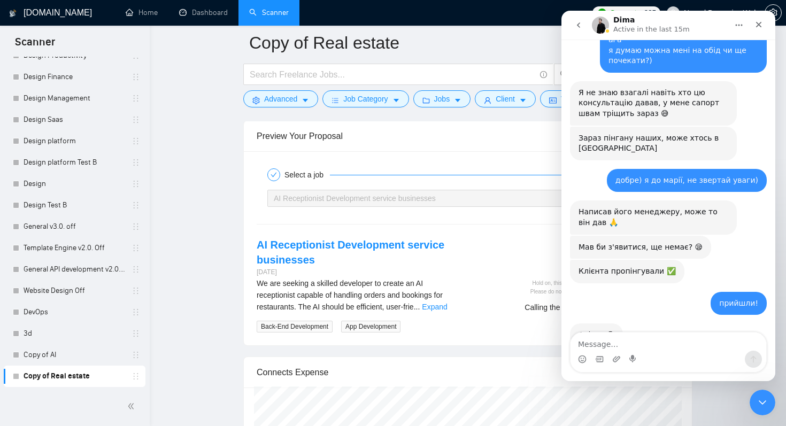
scroll to position [11566, 0]
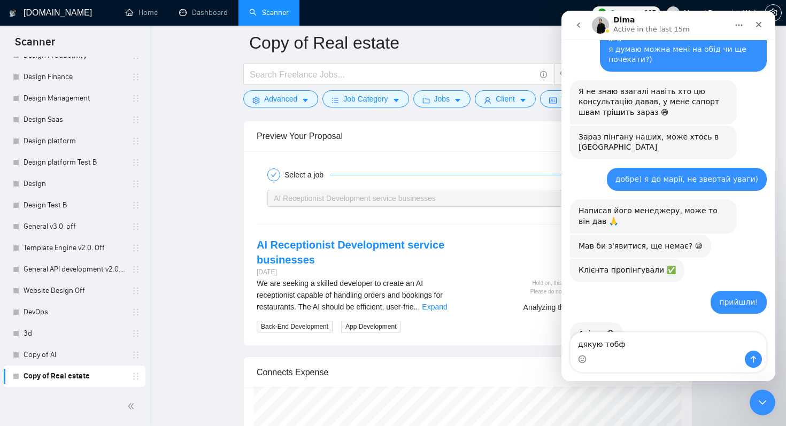
type textarea "дякую тобф!"
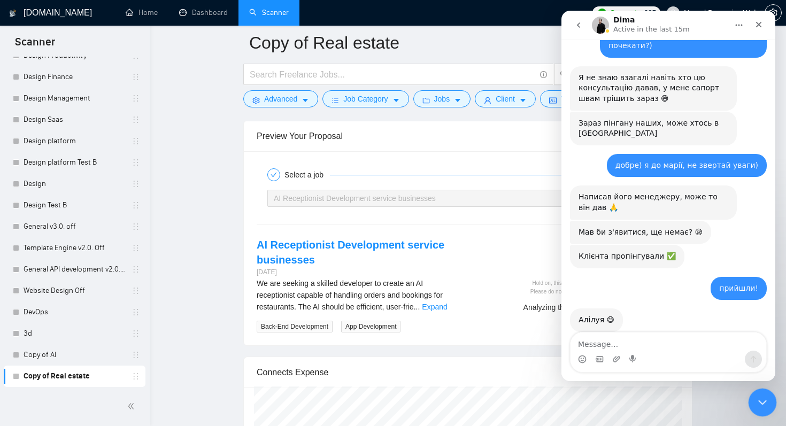
click at [749, 400] on div "Close Intercom Messenger" at bounding box center [761, 401] width 26 height 26
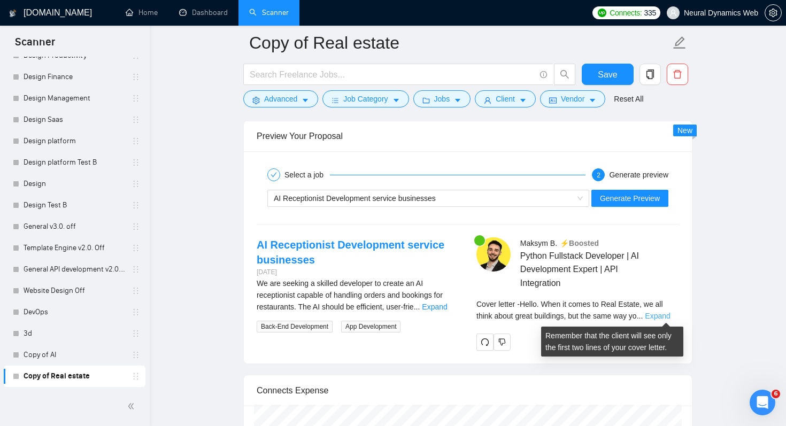
click at [669, 313] on link "Expand" at bounding box center [657, 316] width 25 height 9
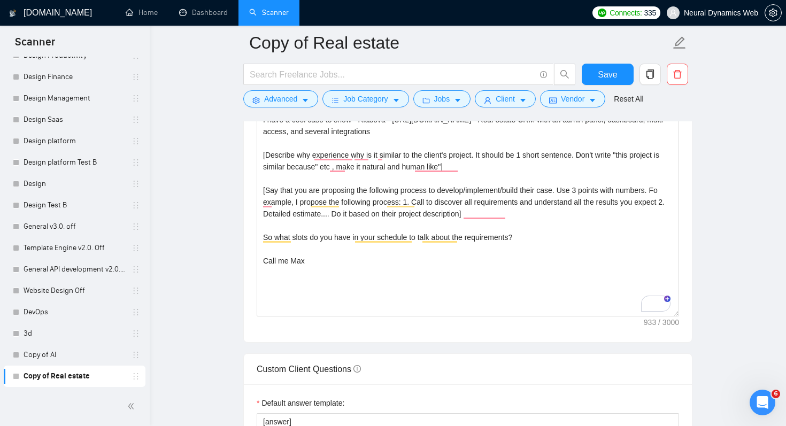
scroll to position [1198, 0]
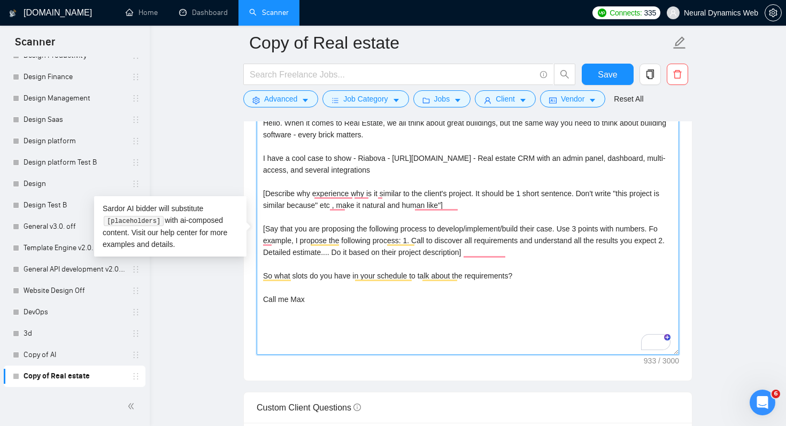
click at [483, 212] on textarea "Hello. When it comes to Real Estate, we all think about great buildings, but th…" at bounding box center [468, 234] width 423 height 241
click at [506, 202] on textarea "Hello. When it comes to Real Estate, we all think about great buildings, but th…" at bounding box center [468, 234] width 423 height 241
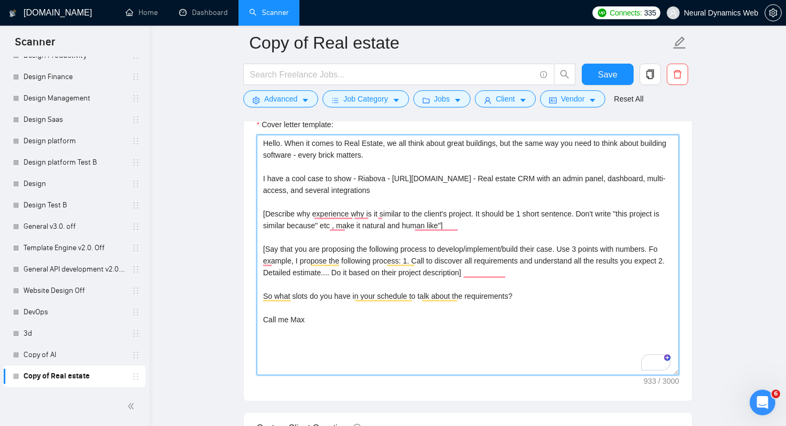
scroll to position [1176, 0]
click at [489, 223] on textarea "Hello. When it comes to Real Estate, we all think about great buildings, but th…" at bounding box center [468, 256] width 423 height 241
click at [555, 215] on textarea "Hello. When it comes to Real Estate, we all think about great buildings, but th…" at bounding box center [468, 256] width 423 height 241
click at [590, 215] on textarea "Hello. When it comes to Real Estate, we all think about great buildings, but th…" at bounding box center [468, 256] width 423 height 241
drag, startPoint x: 486, startPoint y: 213, endPoint x: 481, endPoint y: 227, distance: 14.2
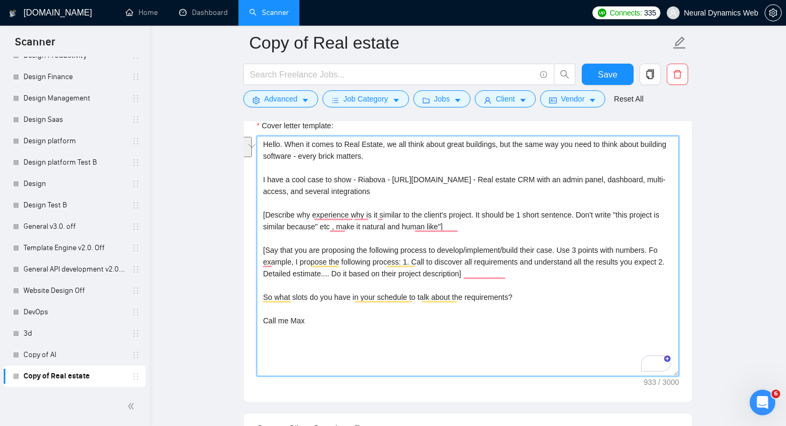
click at [481, 227] on textarea "Hello. When it comes to Real Estate, we all think about great buildings, but th…" at bounding box center [468, 256] width 423 height 241
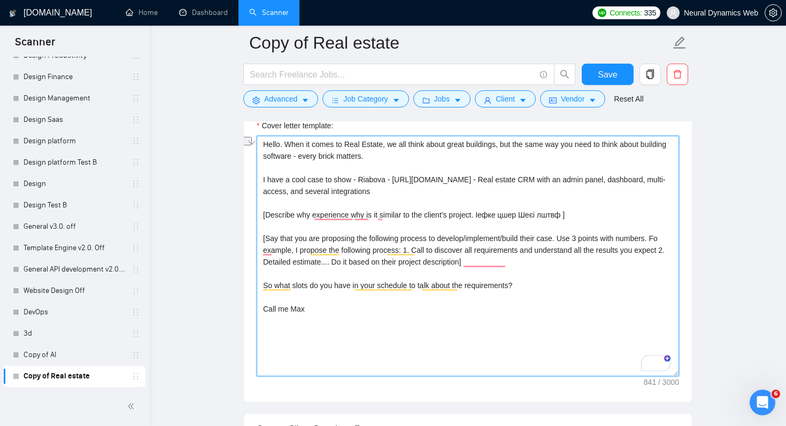
drag, startPoint x: 486, startPoint y: 215, endPoint x: 573, endPoint y: 216, distance: 87.2
click at [573, 216] on textarea "Hello. When it comes to Real Estate, we all think about great buildings, but th…" at bounding box center [468, 256] width 423 height 241
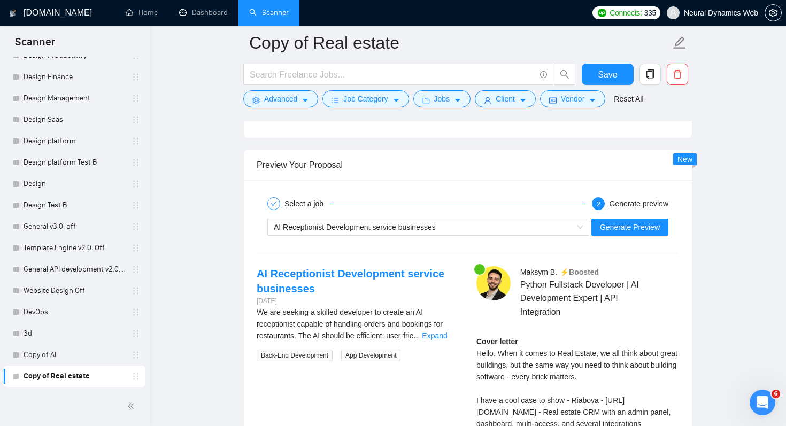
scroll to position [2596, 0]
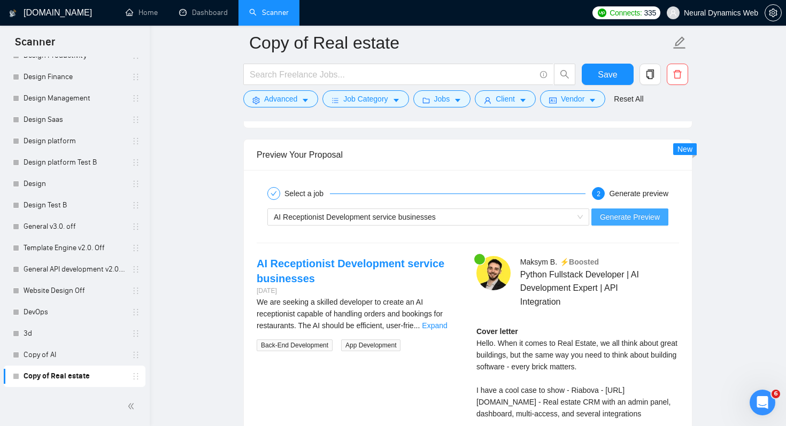
type textarea "Hello. When it comes to Real Estate, we all think about great buildings, but th…"
click at [641, 211] on button "Generate Preview" at bounding box center [630, 217] width 77 height 17
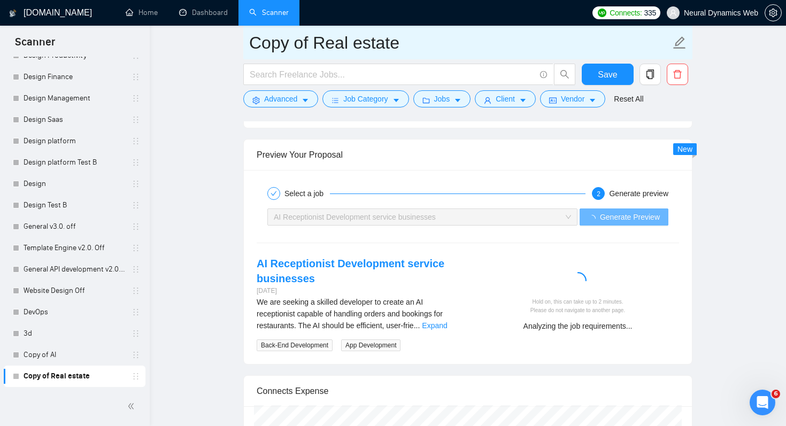
drag, startPoint x: 306, startPoint y: 40, endPoint x: 220, endPoint y: 40, distance: 85.6
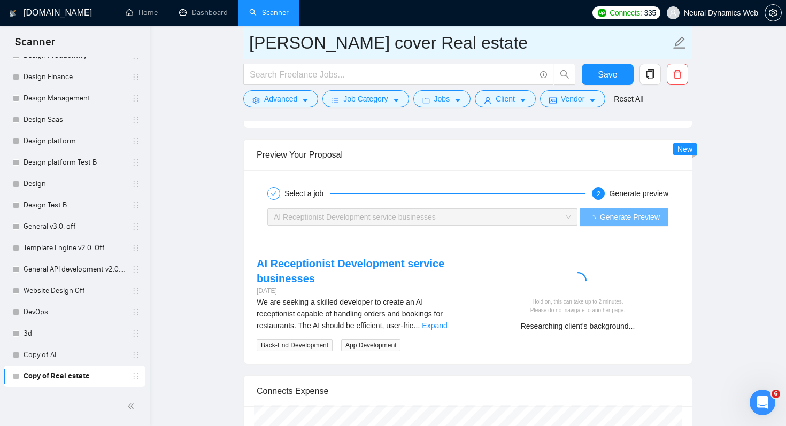
click at [475, 45] on input "[PERSON_NAME] cover Real estate" at bounding box center [460, 42] width 422 height 27
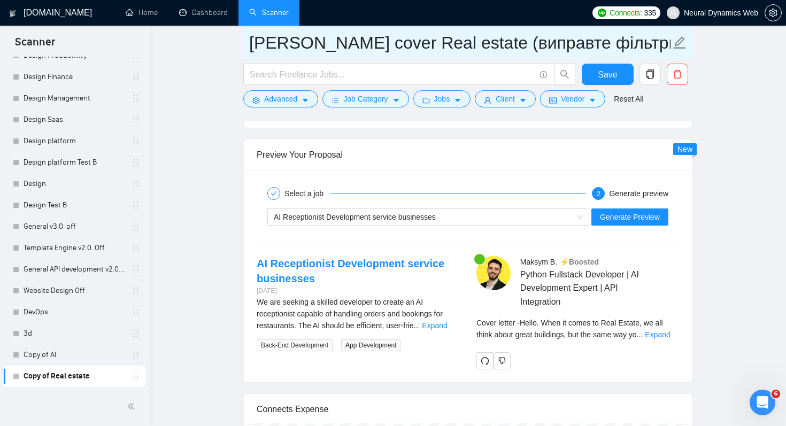
type input "[PERSON_NAME] cover Real estate (виправте фільтри і питання)"
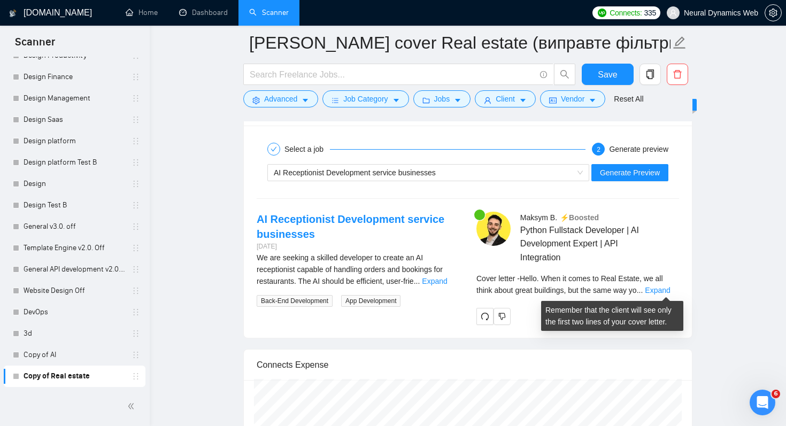
scroll to position [2645, 0]
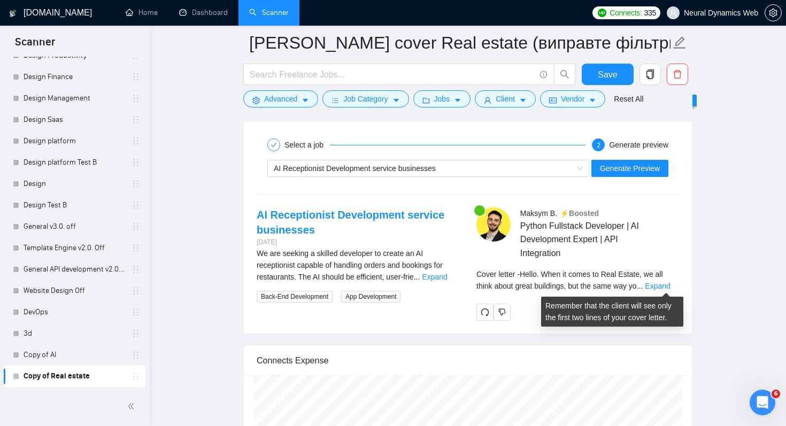
click at [524, 304] on div at bounding box center [578, 312] width 203 height 17
click at [658, 284] on link "Expand" at bounding box center [657, 286] width 25 height 9
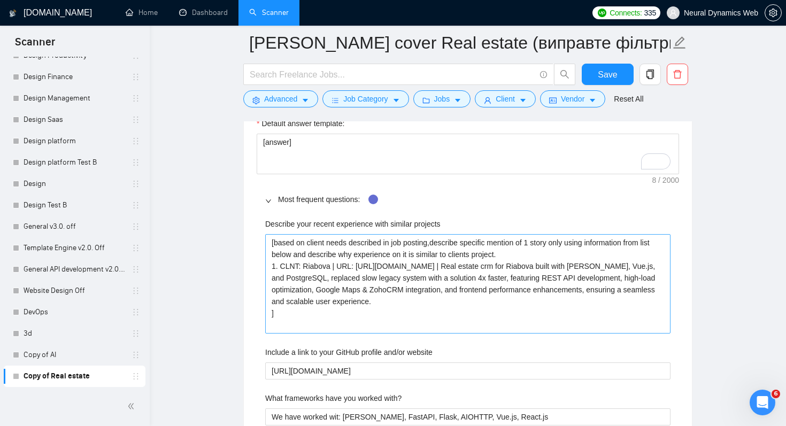
scroll to position [1480, 0]
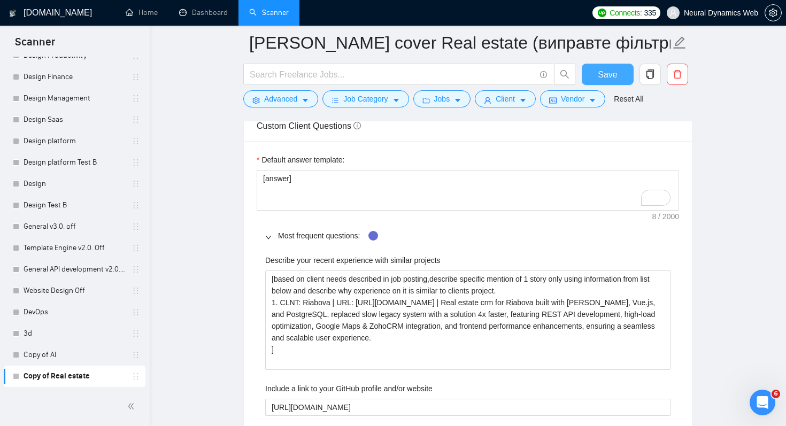
click at [607, 76] on span "Save" at bounding box center [607, 74] width 19 height 13
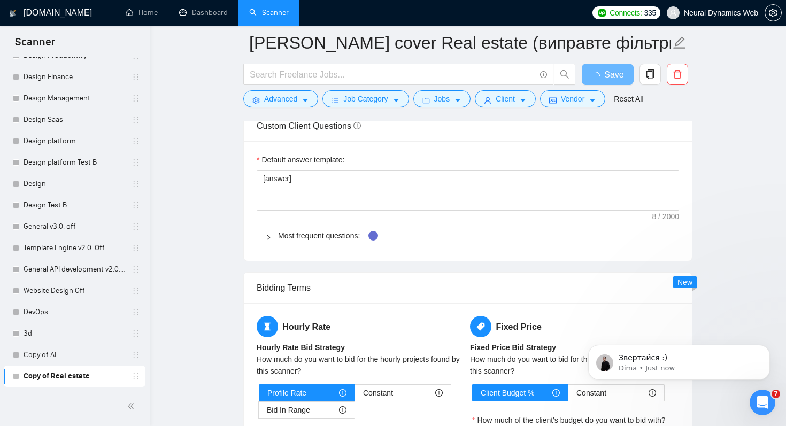
scroll to position [11612, 0]
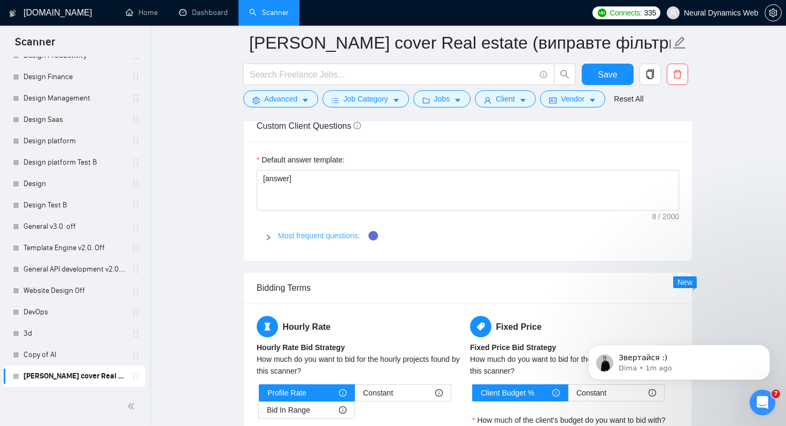
click at [326, 237] on link "Most frequent questions:" at bounding box center [319, 236] width 82 height 9
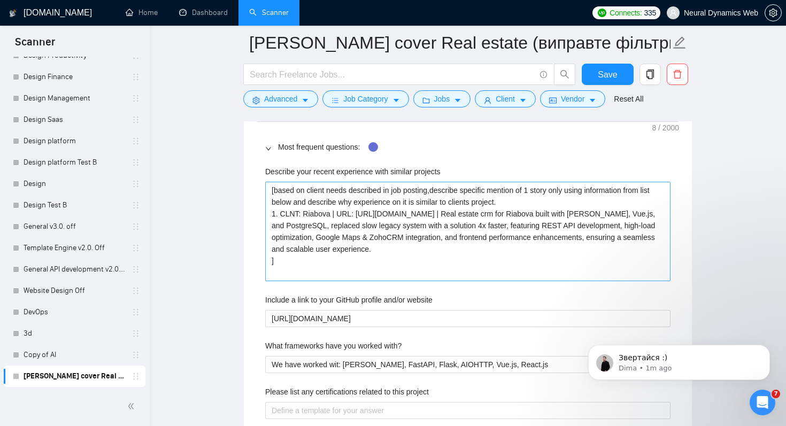
scroll to position [1561, 0]
